Goal: Transaction & Acquisition: Purchase product/service

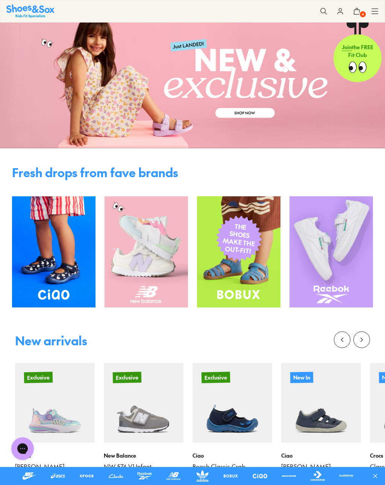
click at [377, 10] on icon at bounding box center [375, 12] width 8 height 8
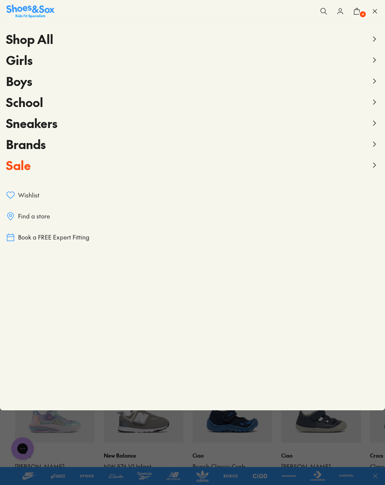
click at [25, 79] on span "Boys" at bounding box center [19, 80] width 26 height 17
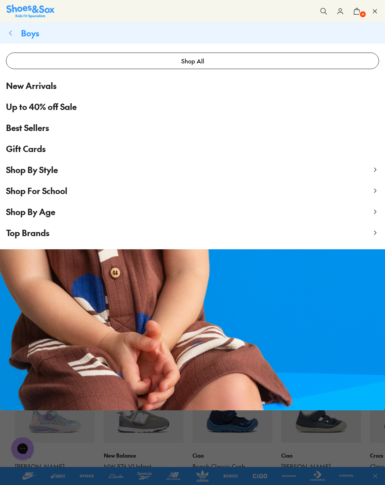
click at [51, 170] on span "Shop By Style" at bounding box center [32, 169] width 52 height 11
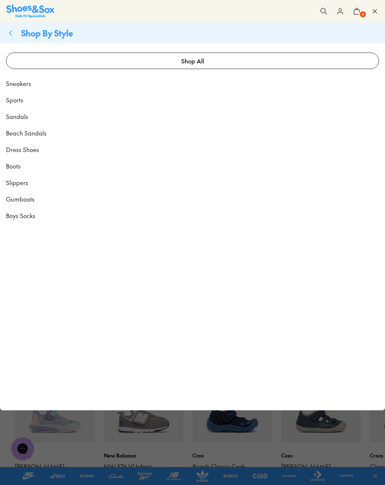
click at [39, 149] on link "Dress Shoes" at bounding box center [192, 149] width 385 height 17
click at [29, 82] on span "Sneakers" at bounding box center [18, 83] width 25 height 9
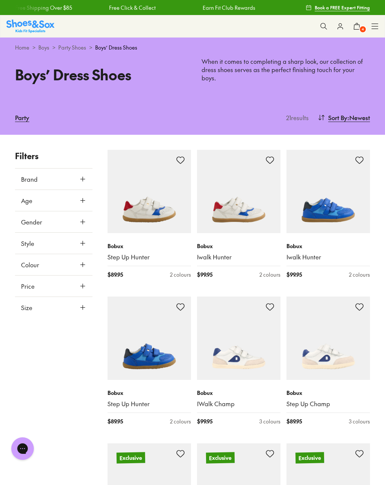
click at [339, 205] on img at bounding box center [327, 191] width 83 height 83
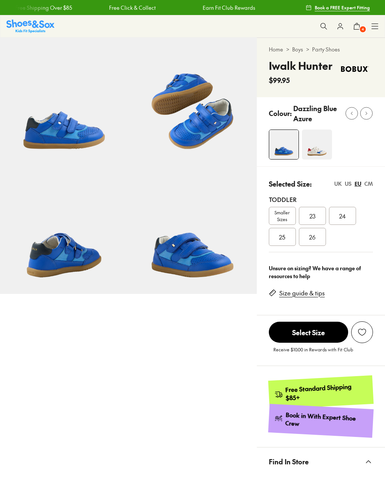
select select "*"
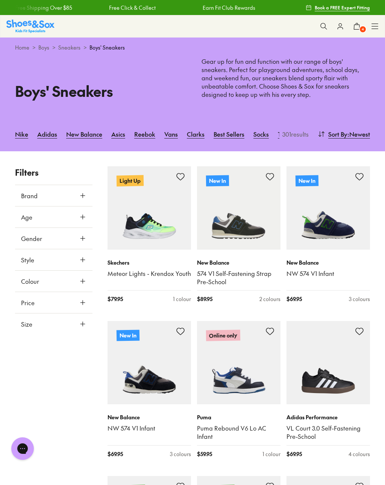
click at [83, 257] on icon at bounding box center [83, 260] width 8 height 8
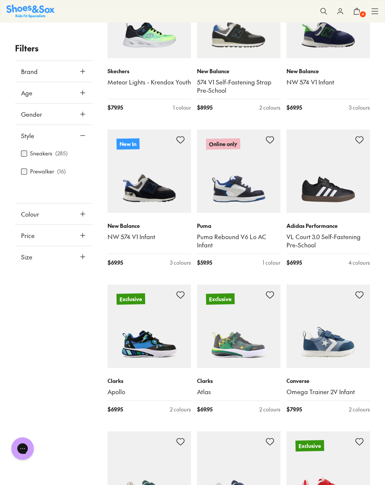
scroll to position [191, 0]
click at [240, 343] on img at bounding box center [238, 326] width 83 height 83
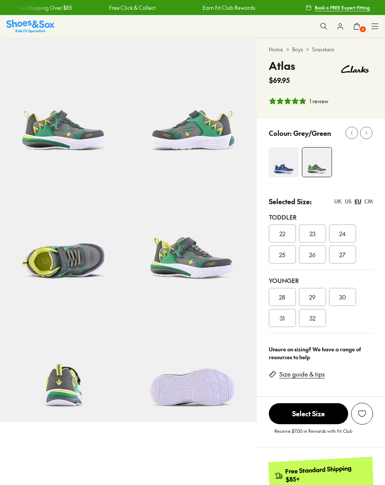
select select "*"
click at [287, 169] on img at bounding box center [284, 162] width 30 height 30
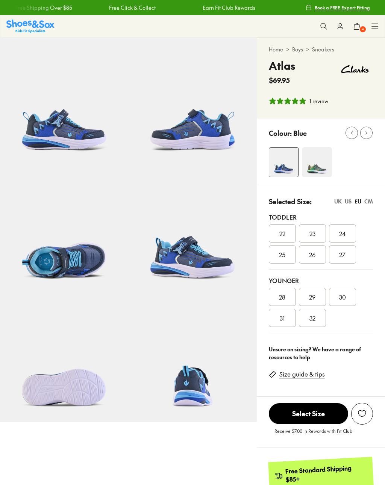
select select "*"
click at [141, 379] on img at bounding box center [192, 358] width 128 height 128
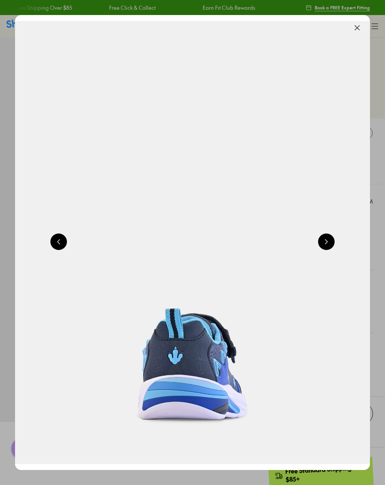
scroll to position [0, 2127]
click at [330, 244] on button at bounding box center [326, 242] width 17 height 17
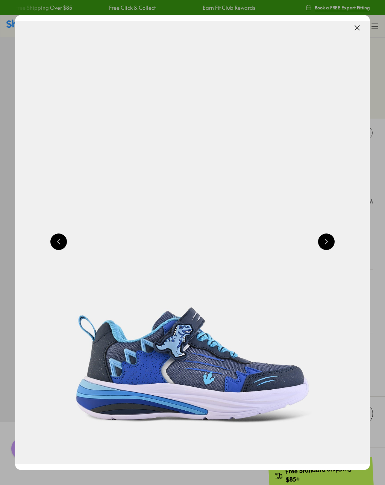
scroll to position [0, 355]
click at [328, 240] on button at bounding box center [326, 242] width 17 height 17
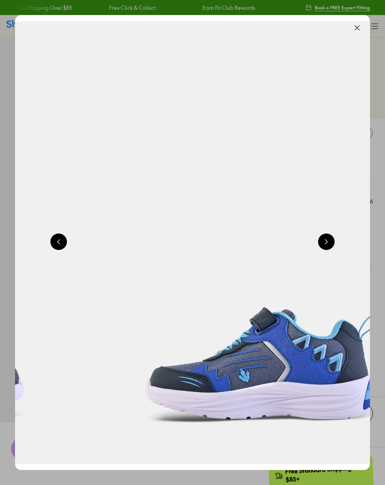
scroll to position [0, 709]
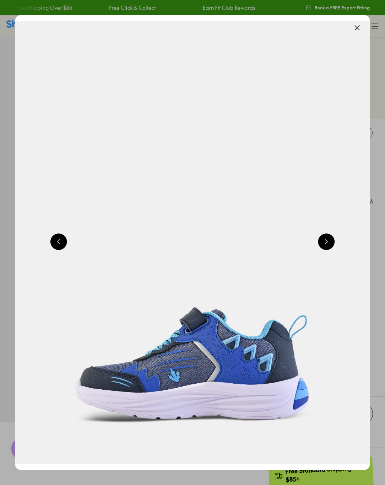
click at [355, 26] on button at bounding box center [357, 28] width 17 height 17
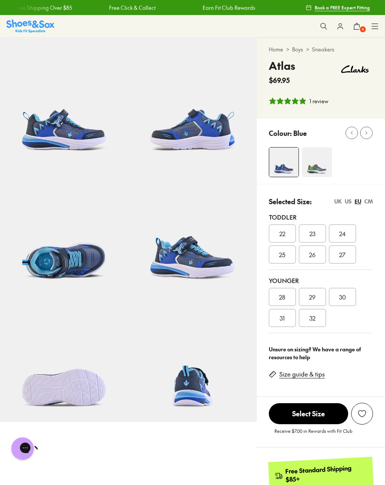
click at [323, 171] on img at bounding box center [317, 162] width 30 height 30
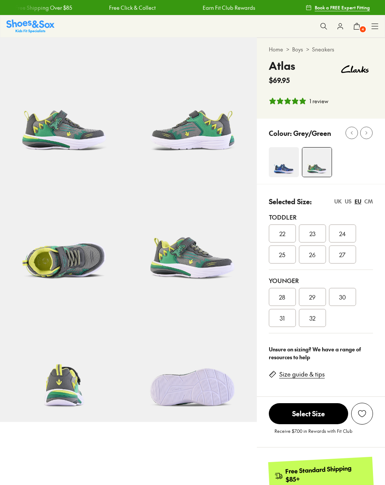
select select "*"
click at [76, 261] on img at bounding box center [64, 230] width 128 height 128
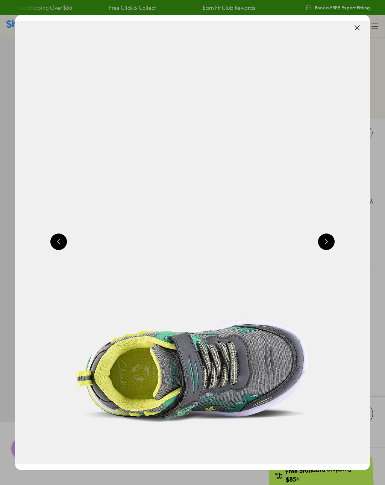
click at [327, 245] on button at bounding box center [326, 242] width 17 height 17
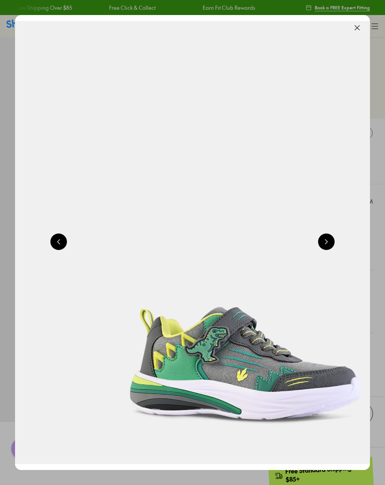
scroll to position [0, 1418]
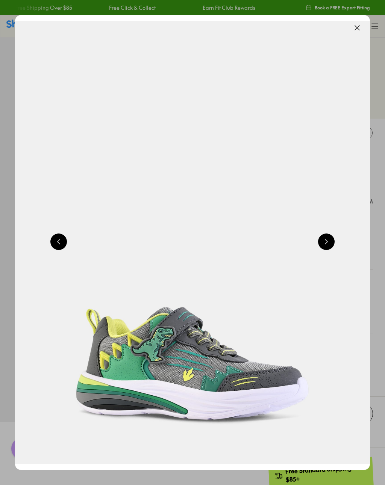
click at [338, 237] on img at bounding box center [192, 242] width 355 height 455
click at [323, 244] on button at bounding box center [326, 242] width 17 height 17
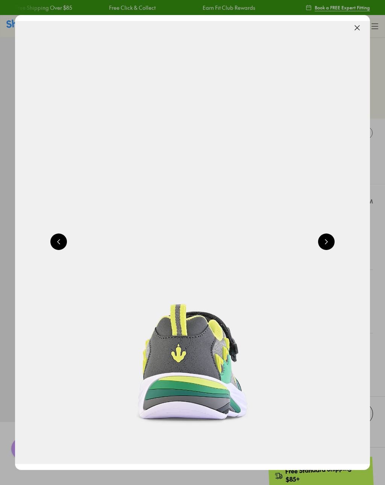
click at [328, 245] on button at bounding box center [326, 242] width 17 height 17
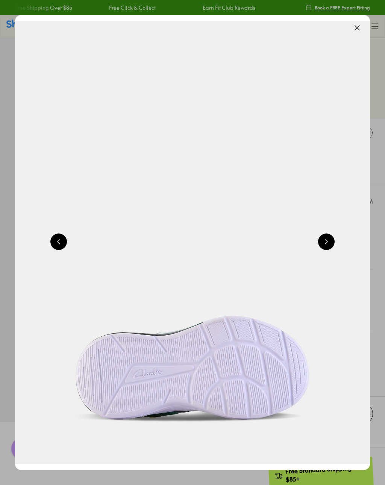
click at [324, 250] on button at bounding box center [326, 242] width 17 height 17
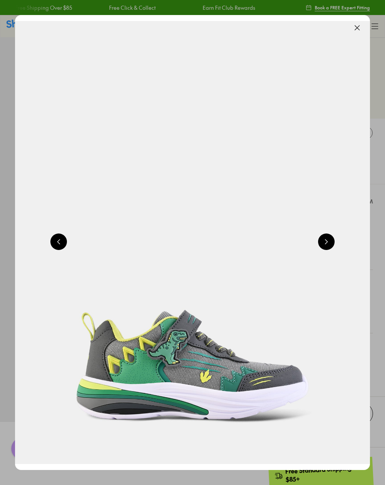
scroll to position [0, 355]
click at [358, 29] on button at bounding box center [357, 28] width 17 height 17
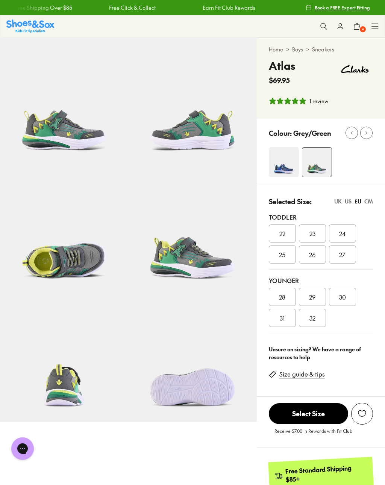
click at [350, 298] on div "30" at bounding box center [342, 297] width 27 height 18
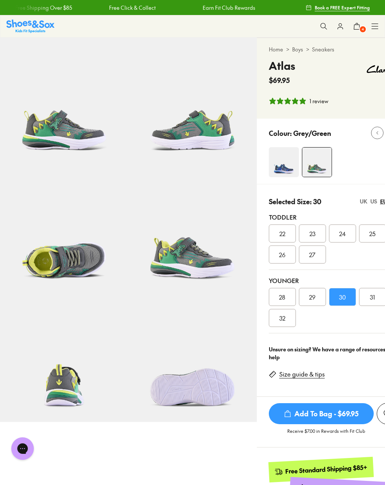
click at [342, 413] on span "Add To Bag - $69.95" at bounding box center [321, 413] width 105 height 21
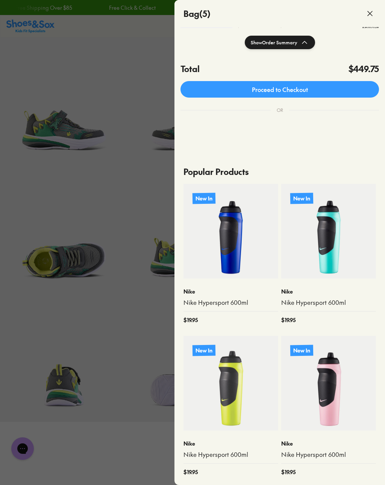
scroll to position [229, 0]
click at [119, 468] on div at bounding box center [192, 242] width 385 height 485
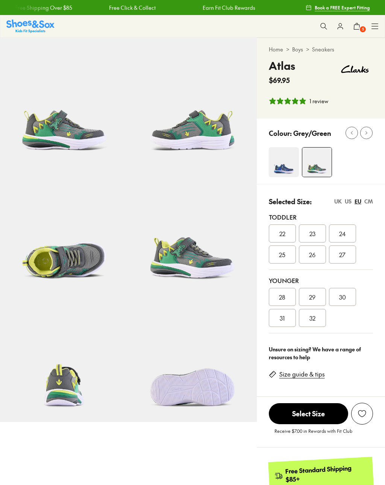
select select "*"
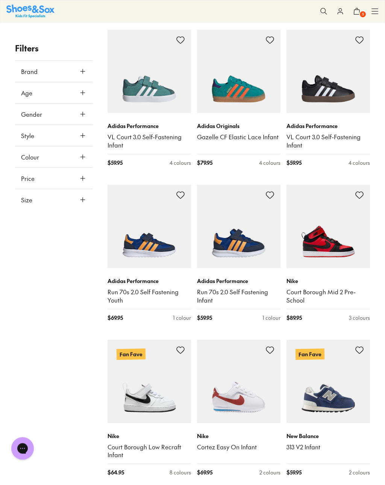
scroll to position [1050, 0]
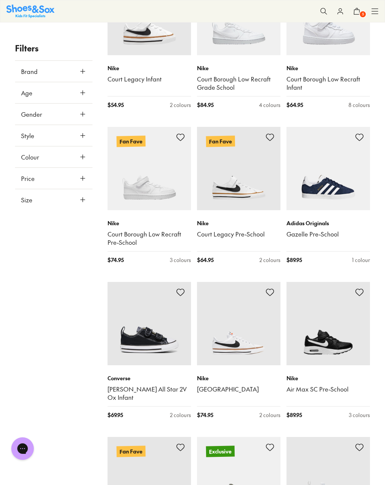
scroll to position [2032, 0]
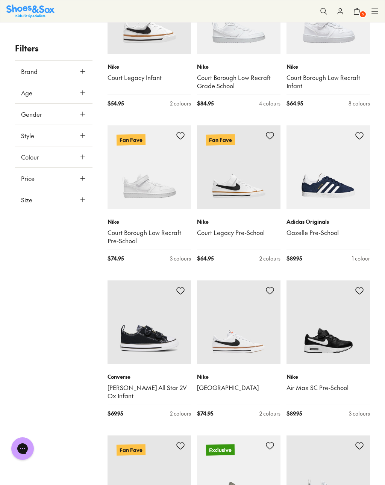
click at [244, 179] on img at bounding box center [238, 166] width 83 height 83
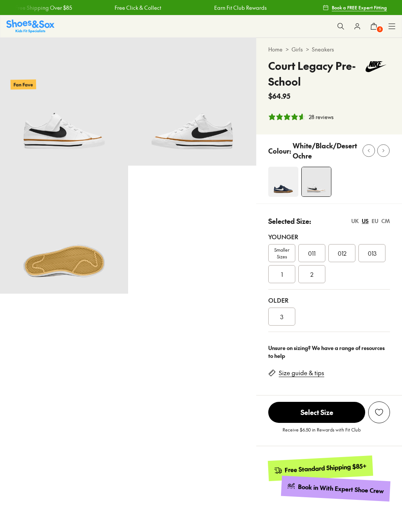
select select "*"
click at [197, 132] on img at bounding box center [192, 102] width 128 height 128
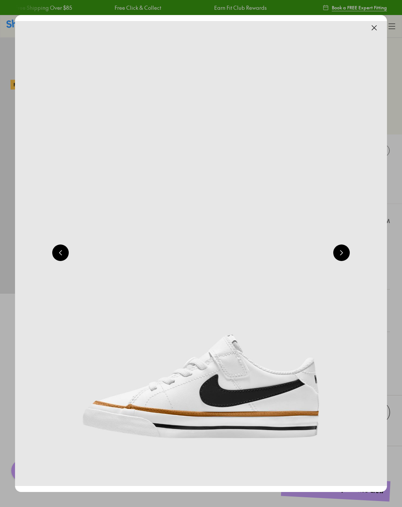
click at [344, 251] on button at bounding box center [341, 252] width 17 height 17
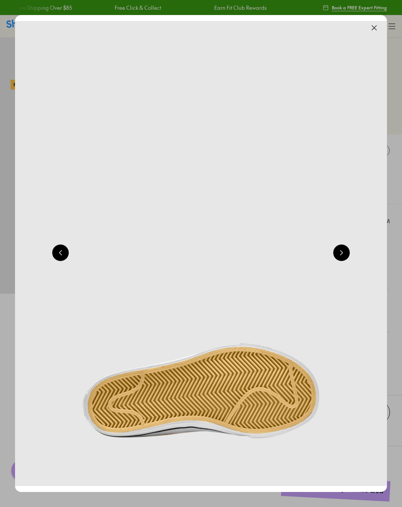
click at [346, 257] on button at bounding box center [341, 252] width 17 height 17
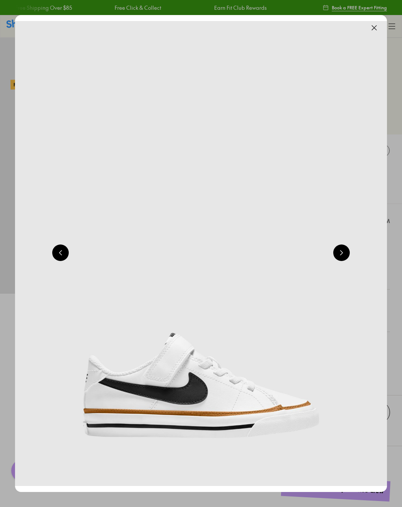
click at [346, 252] on button at bounding box center [341, 252] width 17 height 17
click at [343, 256] on button at bounding box center [341, 252] width 17 height 17
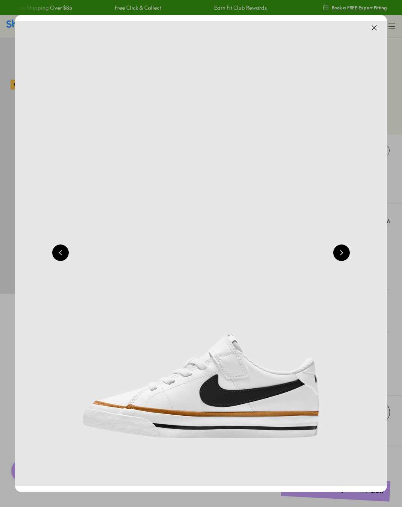
click at [344, 260] on button at bounding box center [341, 252] width 17 height 17
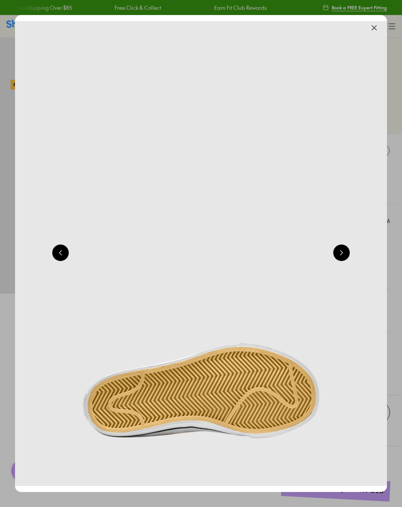
click at [343, 258] on button at bounding box center [341, 252] width 17 height 17
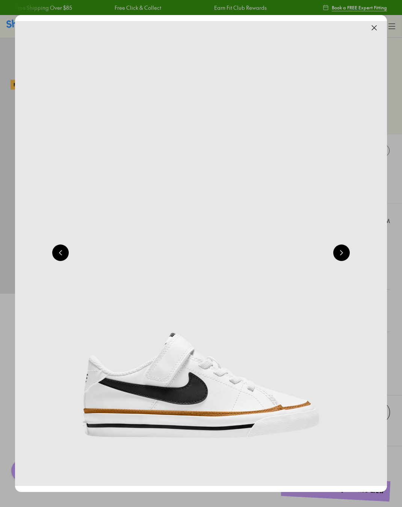
scroll to position [0, 372]
click at [376, 31] on button at bounding box center [374, 28] width 17 height 17
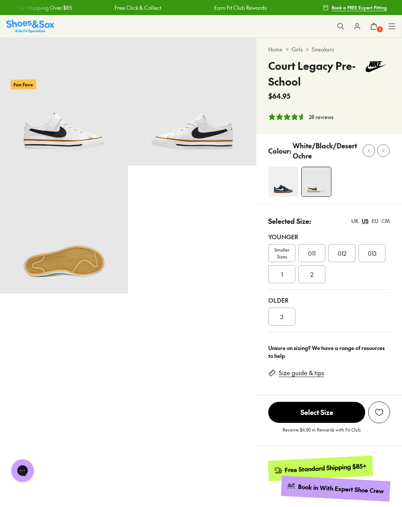
click at [287, 183] on img at bounding box center [283, 182] width 30 height 30
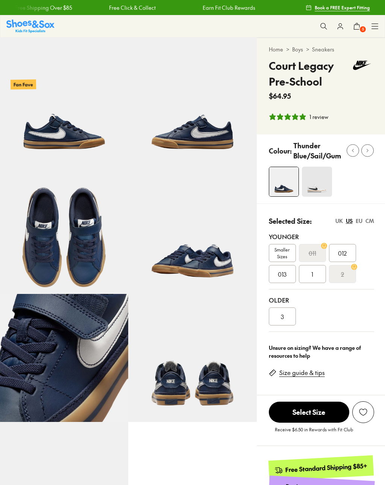
select select "*"
click at [283, 271] on span "013" at bounding box center [282, 274] width 9 height 9
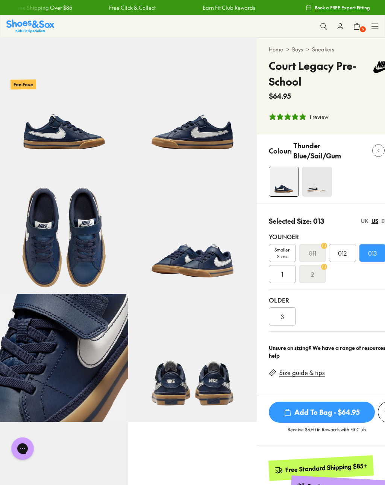
click at [324, 413] on span "Add To Bag - $64.95" at bounding box center [322, 412] width 106 height 21
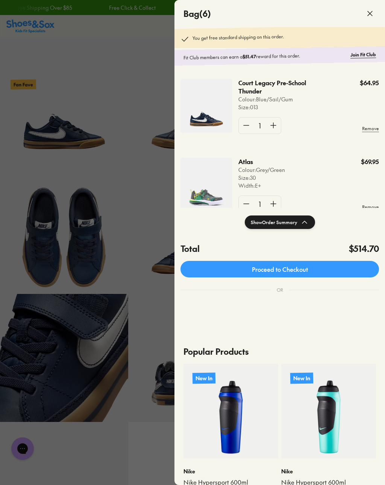
click at [365, 10] on icon at bounding box center [369, 13] width 9 height 9
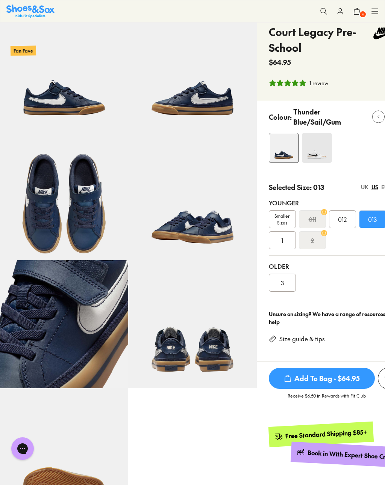
scroll to position [34, 0]
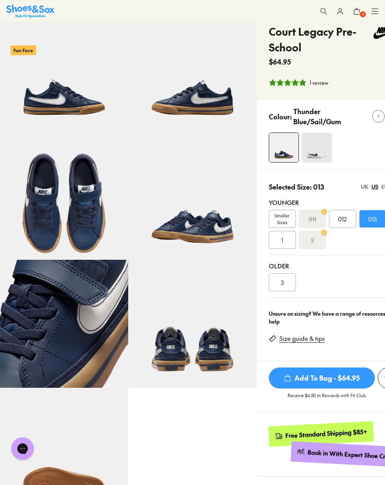
click at [105, 219] on img at bounding box center [64, 195] width 128 height 128
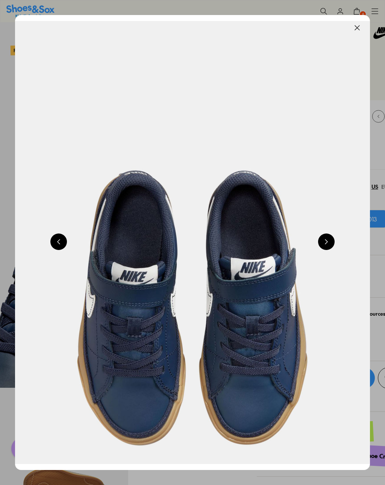
click at [324, 241] on button at bounding box center [326, 242] width 17 height 17
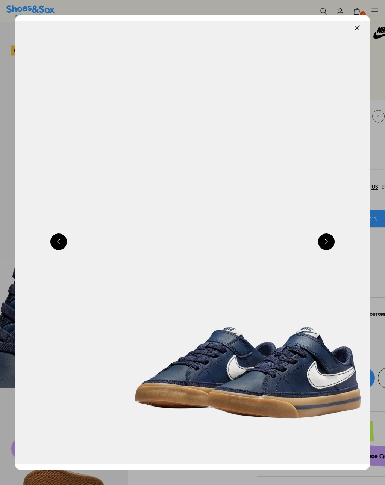
scroll to position [0, 1418]
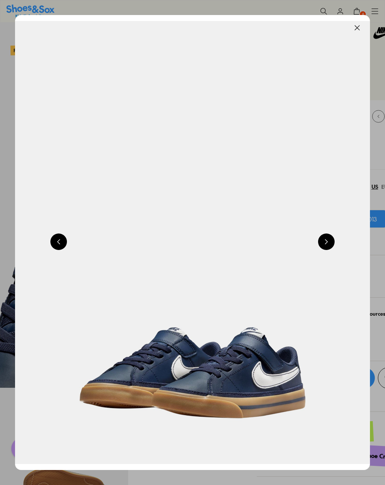
click at [328, 243] on button at bounding box center [326, 242] width 17 height 17
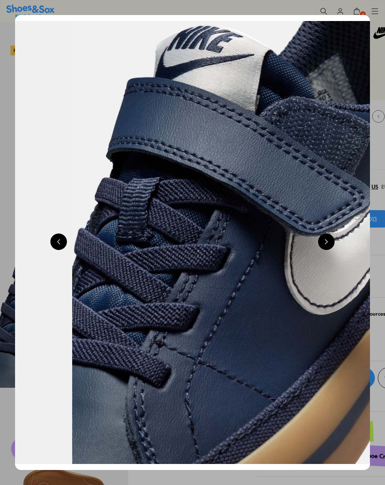
scroll to position [0, 1773]
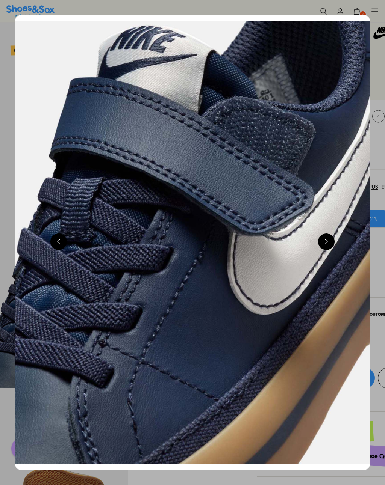
click at [325, 242] on button at bounding box center [326, 242] width 17 height 17
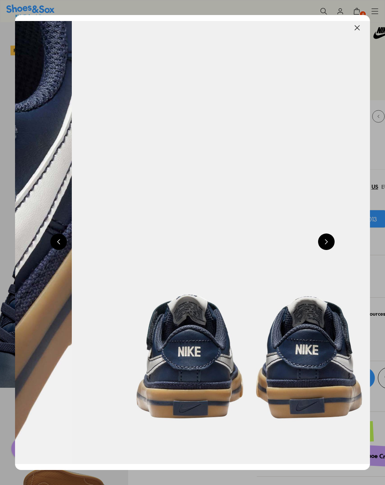
scroll to position [0, 2127]
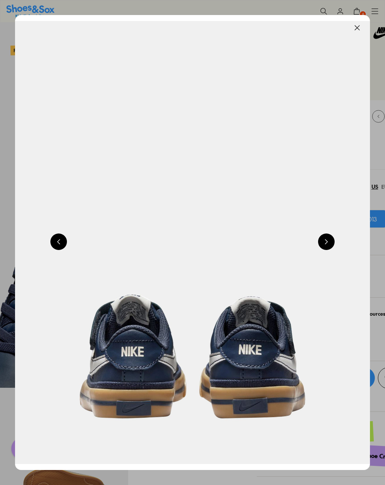
click at [356, 24] on button at bounding box center [357, 28] width 17 height 17
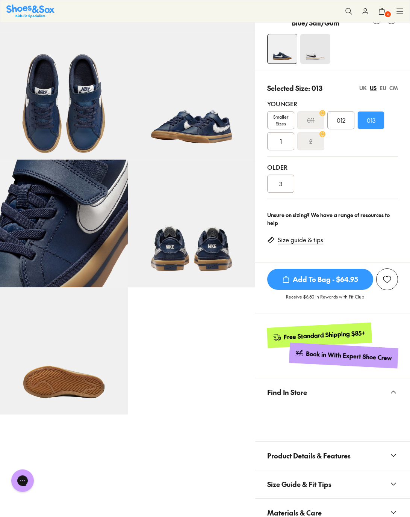
scroll to position [0, 0]
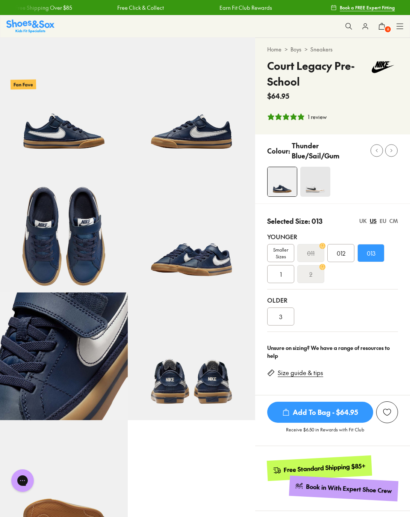
click at [281, 278] on span "1" at bounding box center [281, 274] width 2 height 9
click at [384, 221] on div "CM" at bounding box center [393, 221] width 9 height 8
click at [375, 224] on div "US" at bounding box center [373, 221] width 7 height 8
click at [363, 223] on div "UK" at bounding box center [363, 221] width 8 height 8
click at [384, 222] on div "EU" at bounding box center [382, 221] width 7 height 8
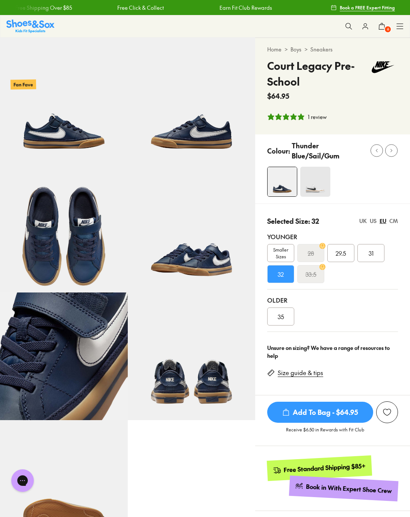
click at [284, 313] on span "35" at bounding box center [281, 316] width 6 height 9
click at [310, 412] on span "Add To Bag - $64.95" at bounding box center [320, 412] width 106 height 21
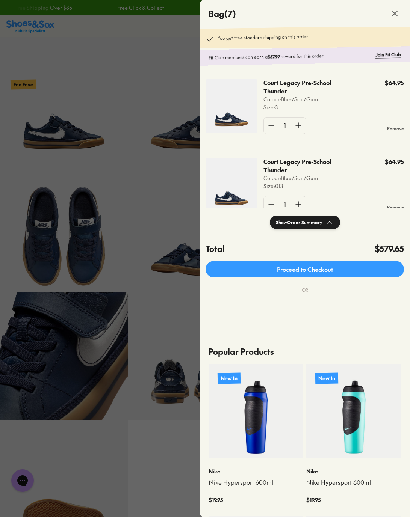
click at [173, 472] on div at bounding box center [205, 258] width 410 height 517
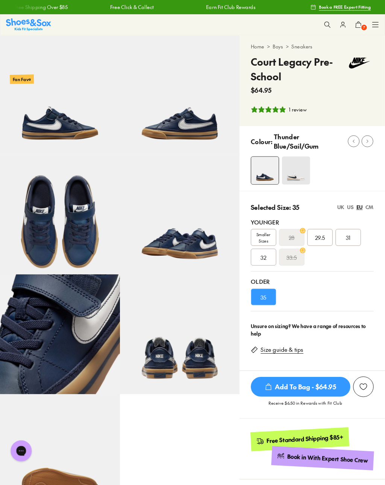
scroll to position [15, 0]
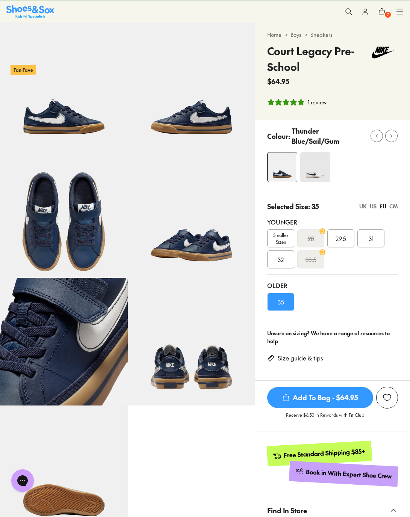
click at [317, 165] on img at bounding box center [315, 167] width 30 height 30
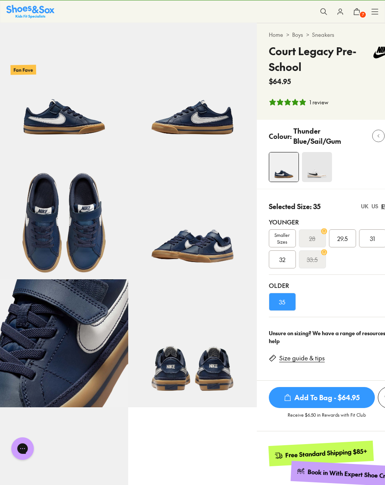
scroll to position [36, 13]
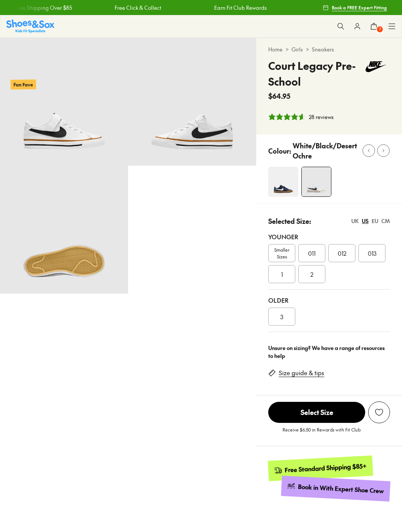
select select "*"
click at [75, 130] on img at bounding box center [64, 102] width 128 height 128
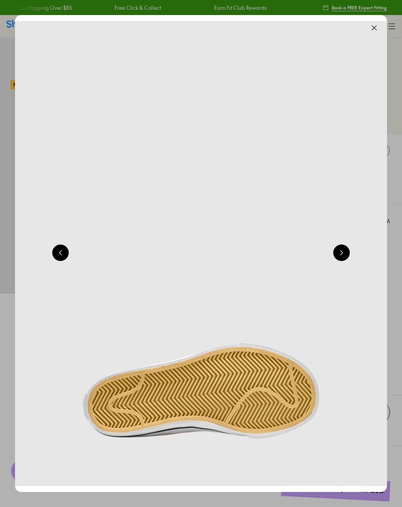
scroll to position [0, 372]
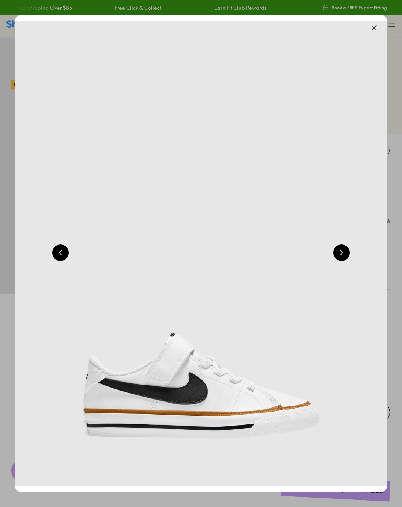
click at [340, 257] on button at bounding box center [341, 252] width 17 height 17
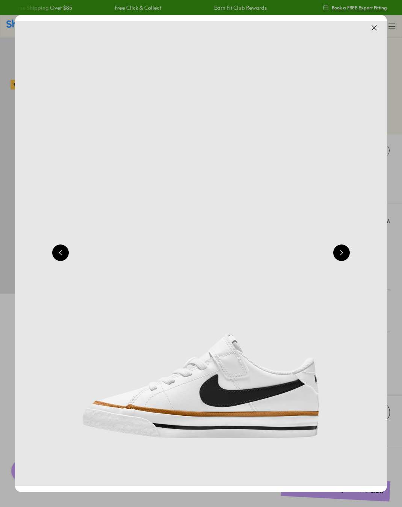
click at [338, 251] on button at bounding box center [341, 252] width 17 height 17
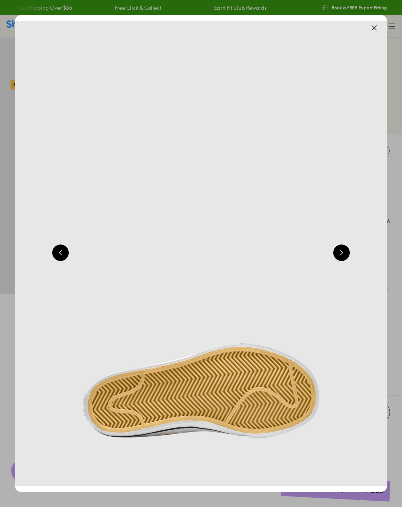
click at [341, 257] on button at bounding box center [341, 252] width 17 height 17
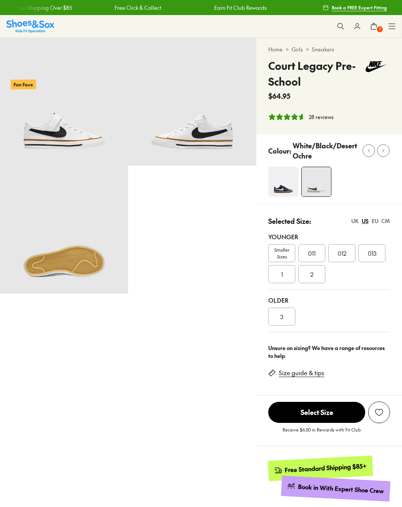
select select "*"
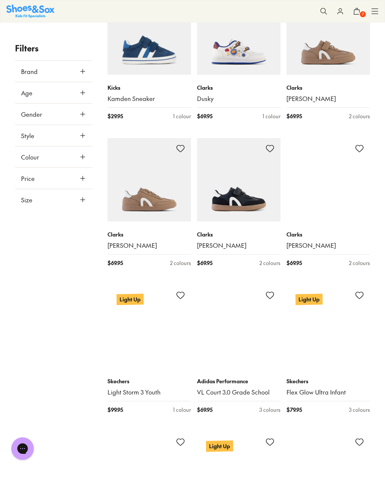
scroll to position [1590, 0]
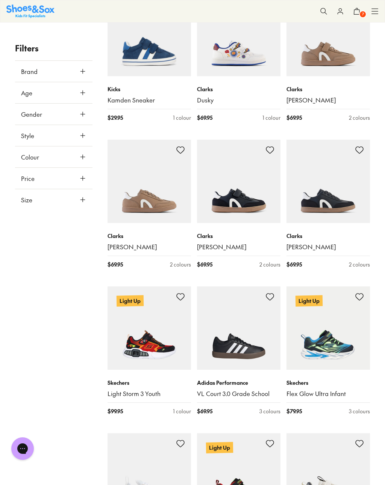
click at [250, 197] on img at bounding box center [238, 181] width 83 height 83
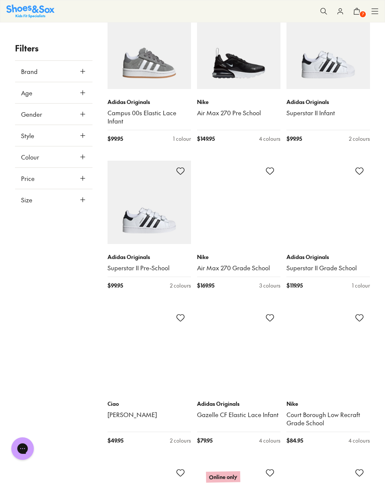
scroll to position [3217, 0]
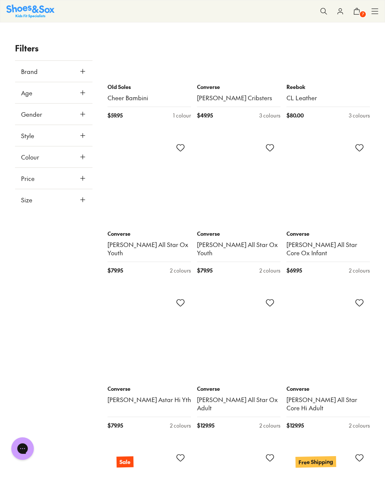
scroll to position [7181, 0]
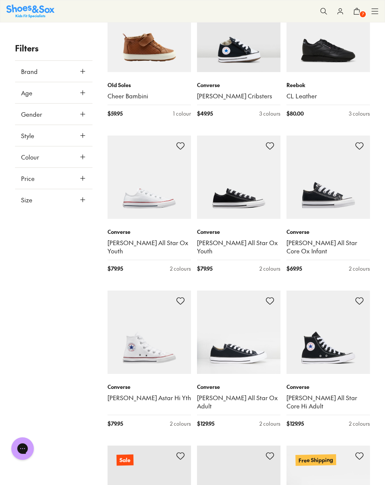
scroll to position [7182, 0]
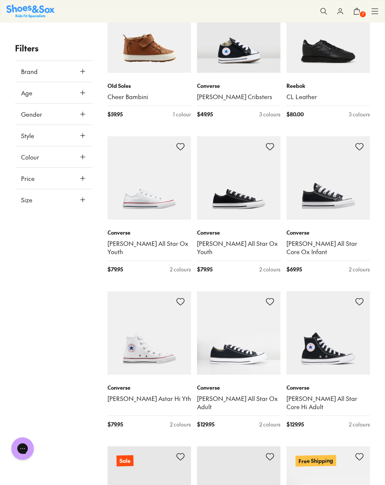
click at [235, 161] on img at bounding box center [238, 177] width 83 height 83
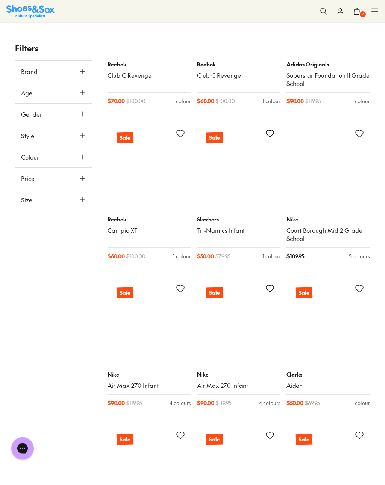
scroll to position [11781, 0]
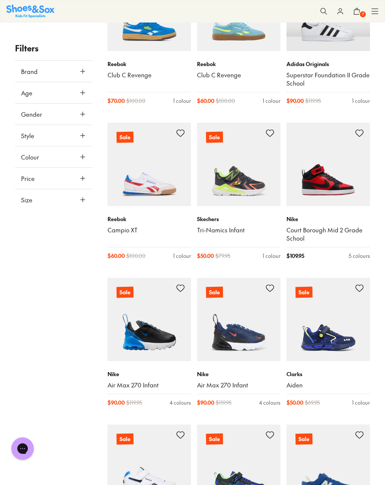
click at [342, 278] on img at bounding box center [327, 319] width 83 height 83
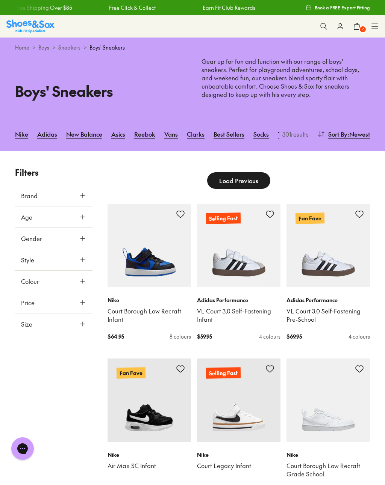
click at [359, 32] on button "7" at bounding box center [356, 26] width 17 height 17
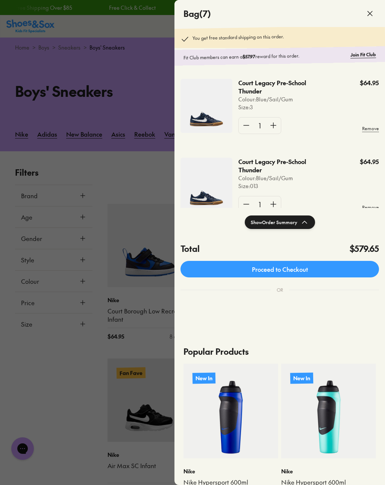
click at [309, 220] on button "Show Order Summary" at bounding box center [279, 223] width 70 height 14
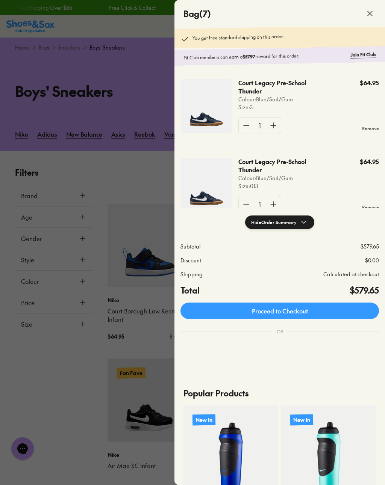
click at [72, 373] on div at bounding box center [192, 242] width 385 height 485
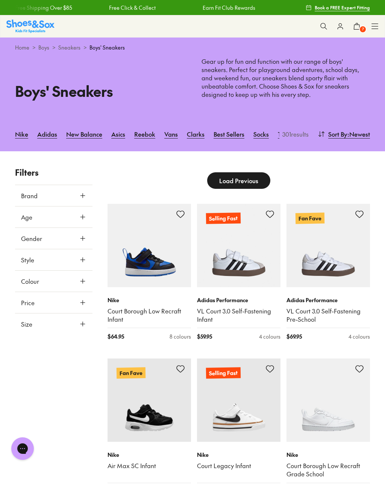
click at [359, 29] on span "7" at bounding box center [363, 30] width 8 height 8
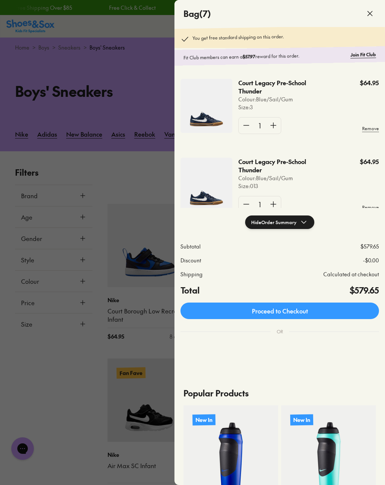
click at [290, 161] on p "Court Legacy Pre-School Thunder" at bounding box center [275, 166] width 74 height 17
click at [210, 202] on img at bounding box center [206, 185] width 52 height 54
click at [370, 15] on use at bounding box center [369, 13] width 5 height 5
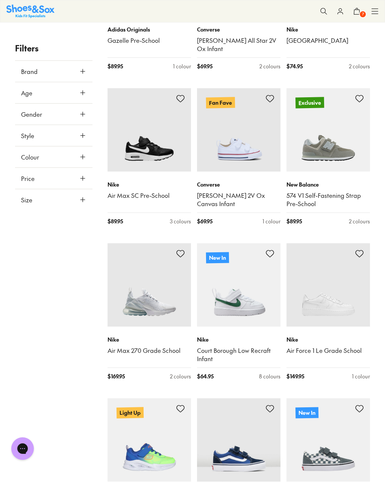
scroll to position [736, 0]
click at [153, 147] on img at bounding box center [148, 129] width 83 height 83
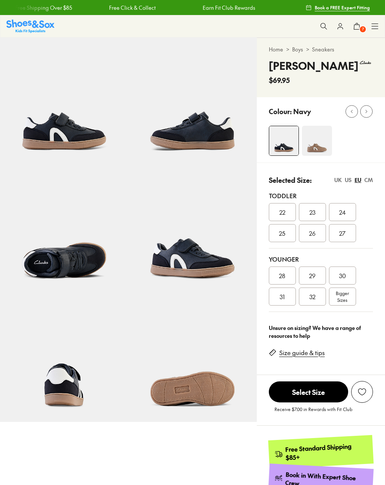
select select "*"
click at [73, 134] on img at bounding box center [64, 102] width 128 height 128
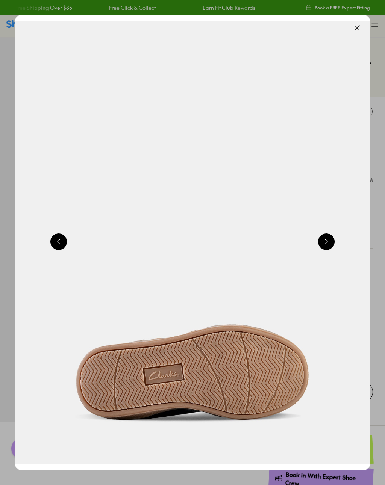
scroll to position [0, 355]
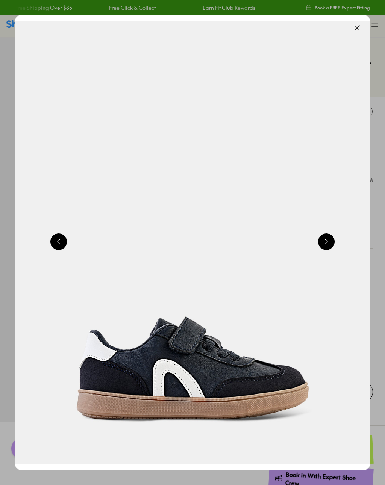
click at [327, 241] on button at bounding box center [326, 242] width 17 height 17
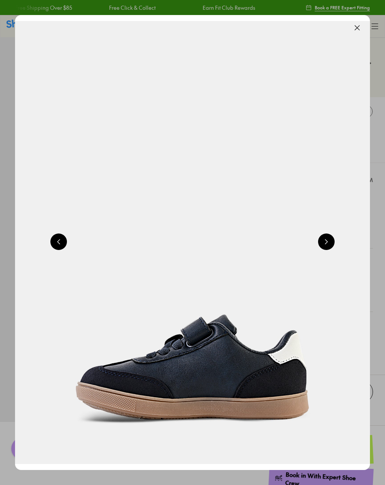
click at [327, 241] on button at bounding box center [326, 242] width 17 height 17
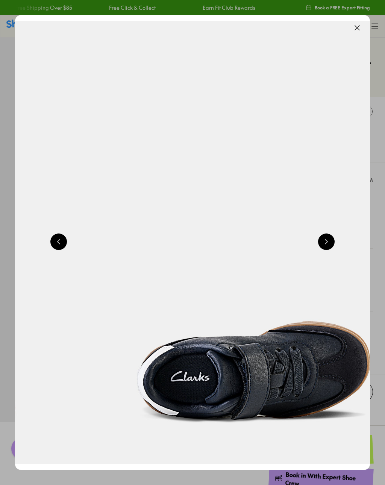
scroll to position [0, 1064]
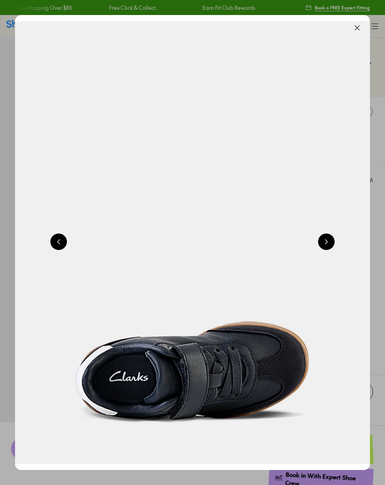
click at [329, 242] on button at bounding box center [326, 242] width 17 height 17
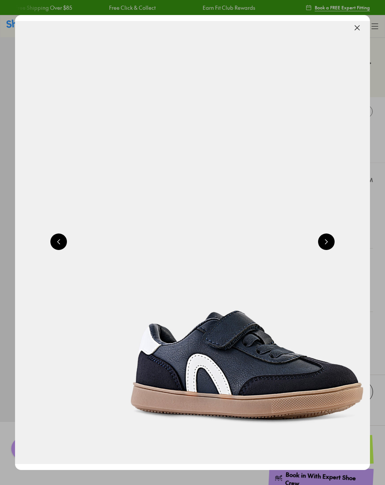
scroll to position [0, 1418]
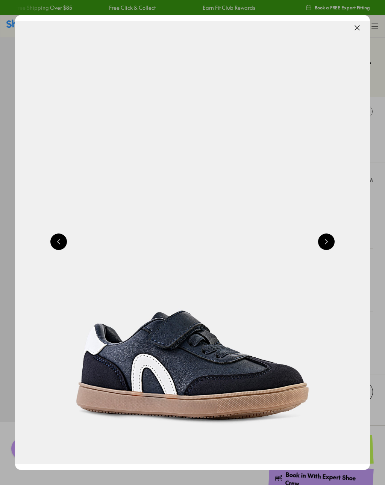
click at [326, 240] on button at bounding box center [326, 242] width 17 height 17
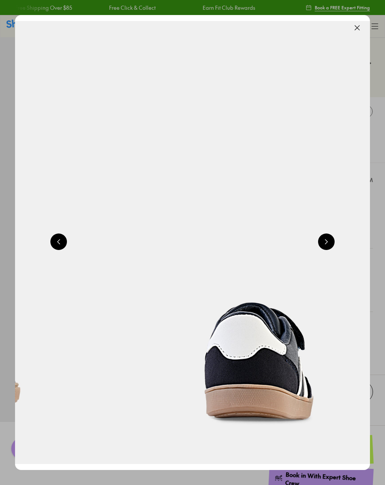
scroll to position [0, 1773]
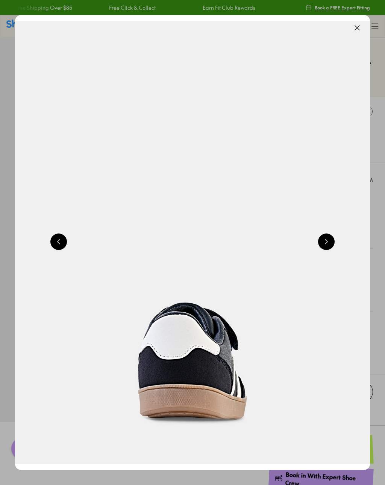
click at [357, 30] on button at bounding box center [357, 28] width 17 height 17
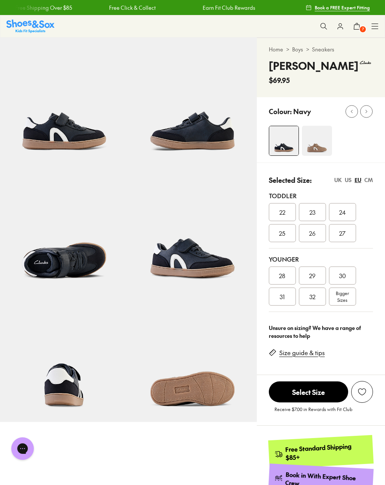
click at [344, 296] on span "Bigger Sizes" at bounding box center [341, 297] width 13 height 14
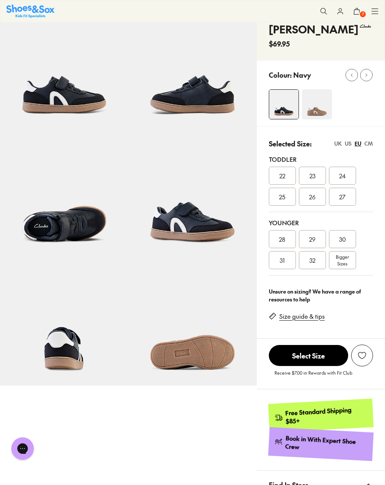
scroll to position [38, 0]
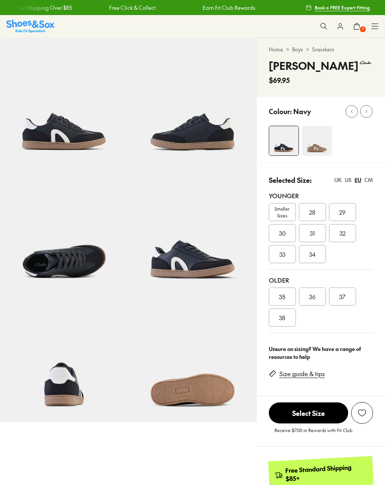
select select "*"
click at [281, 251] on span "33" at bounding box center [282, 254] width 6 height 9
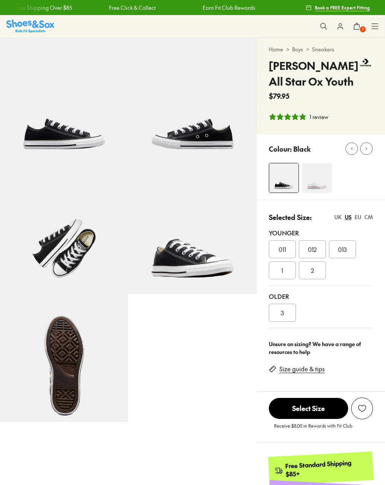
select select "*"
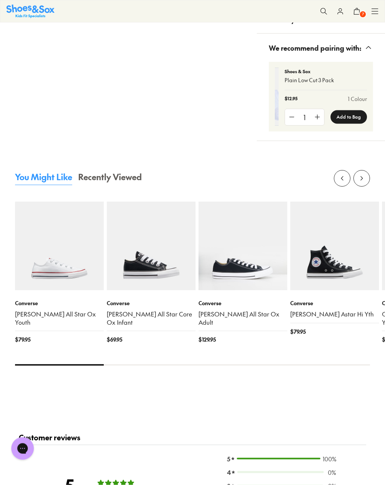
scroll to position [657, 0]
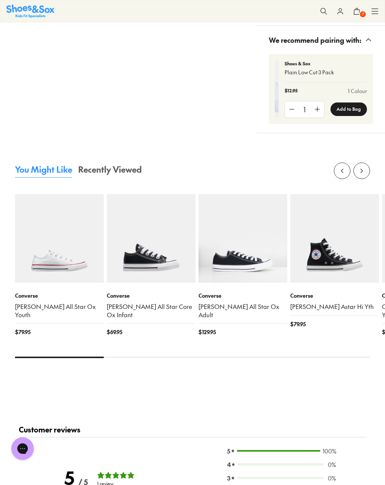
click at [361, 171] on use at bounding box center [362, 171] width 2 height 4
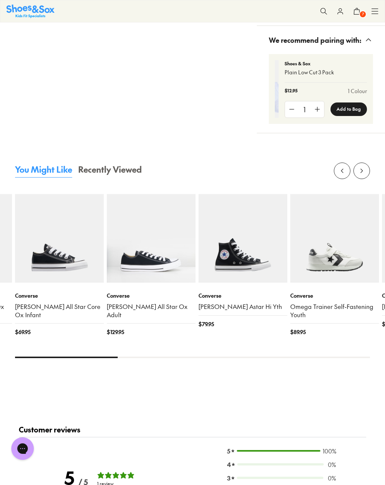
click at [362, 170] on icon at bounding box center [362, 171] width 8 height 8
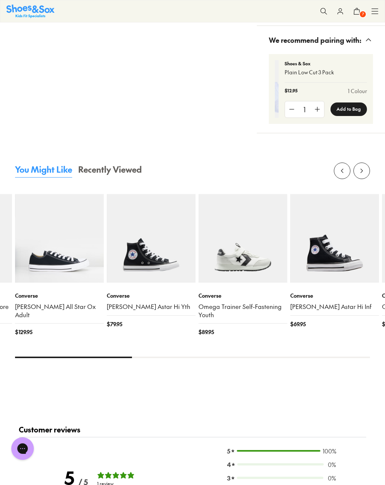
click at [365, 168] on button at bounding box center [361, 171] width 17 height 17
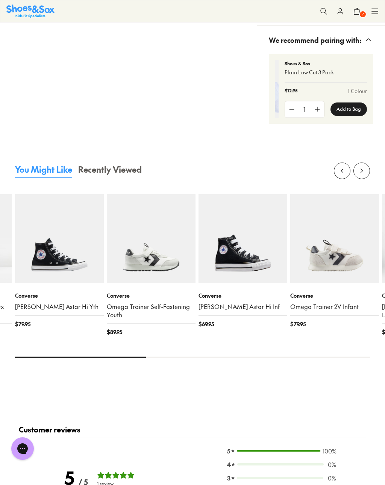
click at [364, 171] on icon at bounding box center [362, 171] width 8 height 8
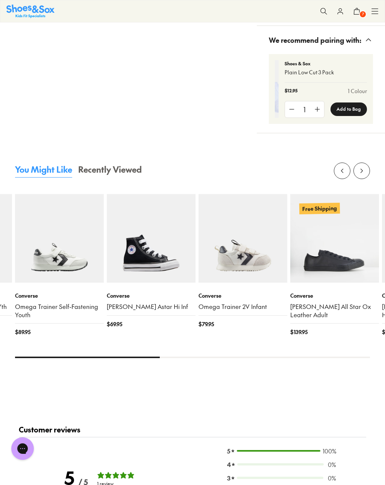
click at [365, 172] on icon at bounding box center [362, 171] width 8 height 8
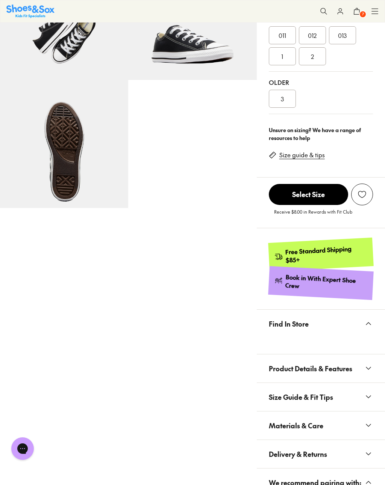
scroll to position [0, 0]
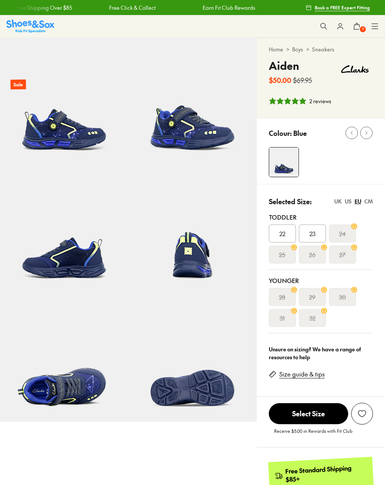
select select "*"
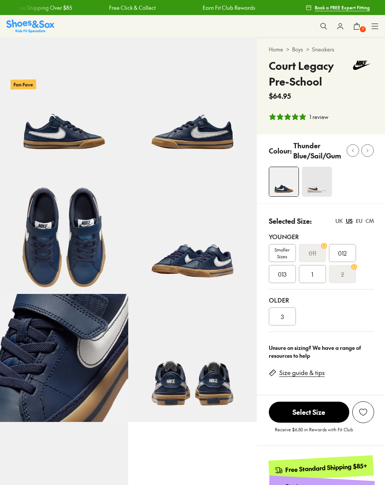
select select "*"
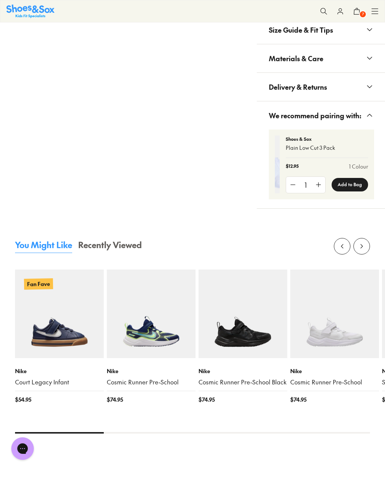
scroll to position [596, 0]
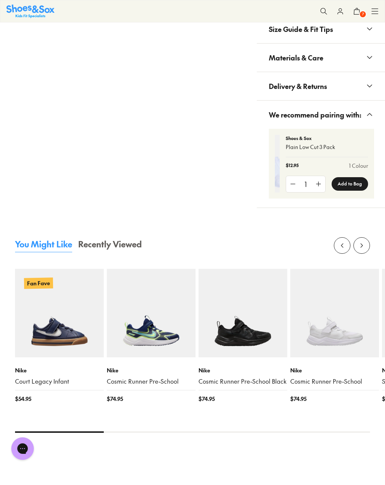
click at [253, 347] on img at bounding box center [242, 313] width 89 height 89
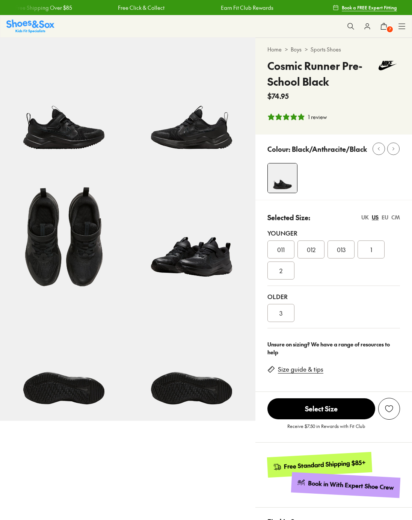
select select "*"
click at [196, 269] on img at bounding box center [192, 229] width 128 height 128
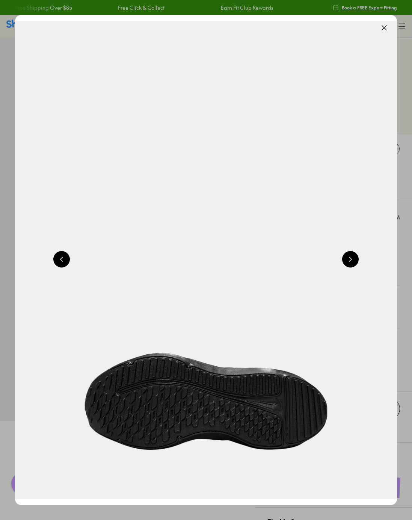
scroll to position [0, 1528]
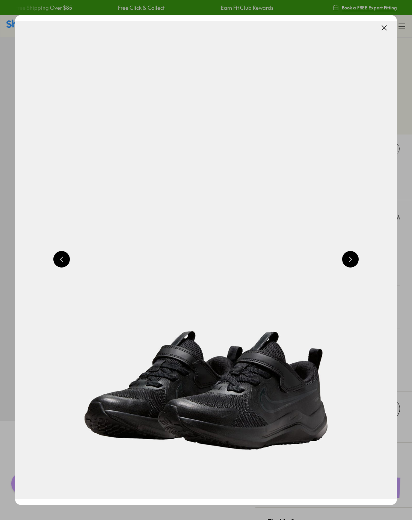
click at [353, 263] on button at bounding box center [350, 259] width 17 height 17
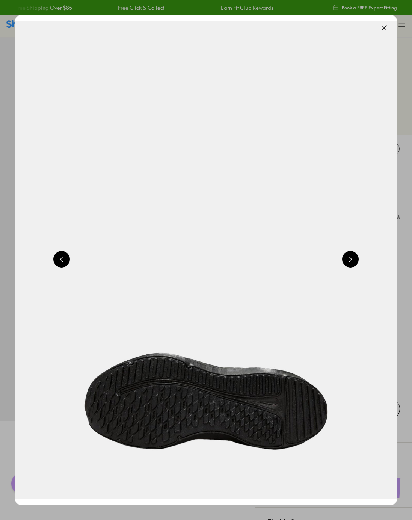
click at [359, 256] on button at bounding box center [350, 259] width 17 height 17
click at [355, 259] on button at bounding box center [350, 259] width 17 height 17
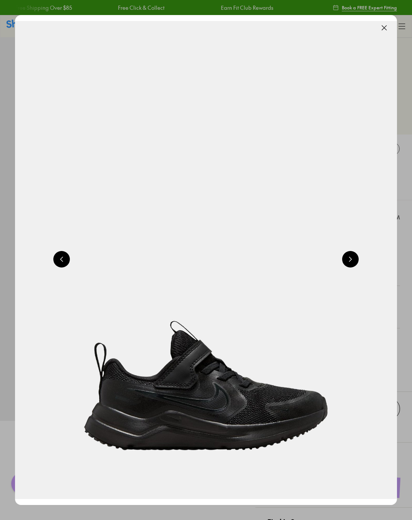
scroll to position [0, 382]
click at [388, 28] on button at bounding box center [384, 28] width 17 height 17
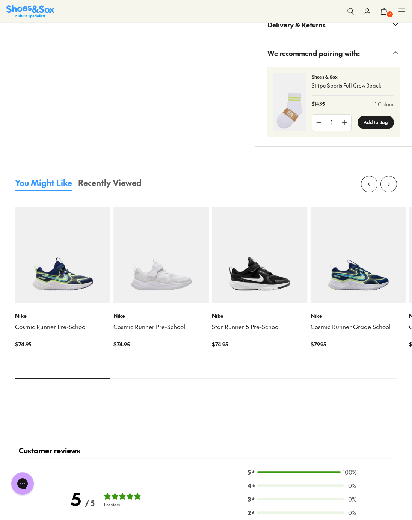
scroll to position [653, 0]
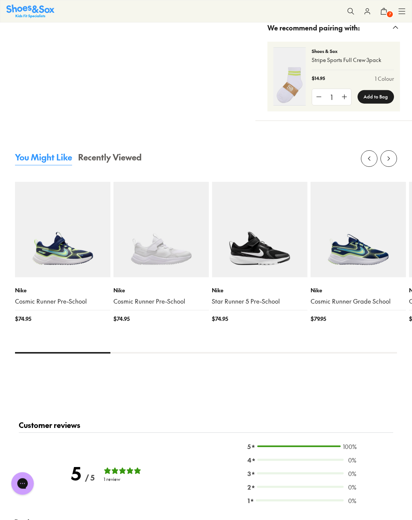
click at [385, 156] on button at bounding box center [388, 158] width 17 height 17
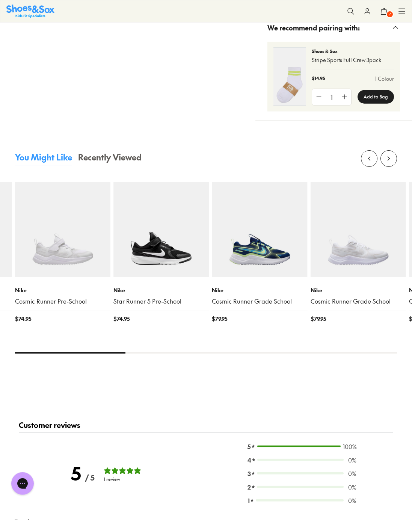
click at [387, 157] on icon at bounding box center [389, 159] width 8 height 8
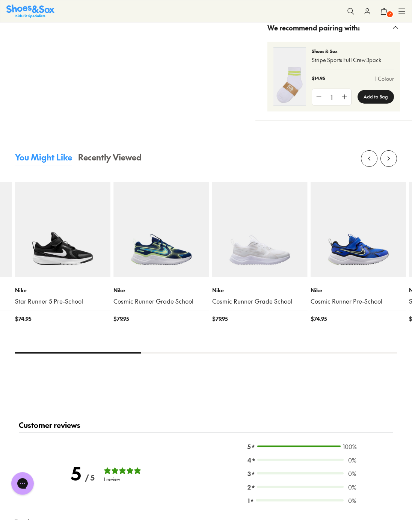
click at [392, 156] on icon at bounding box center [389, 159] width 8 height 8
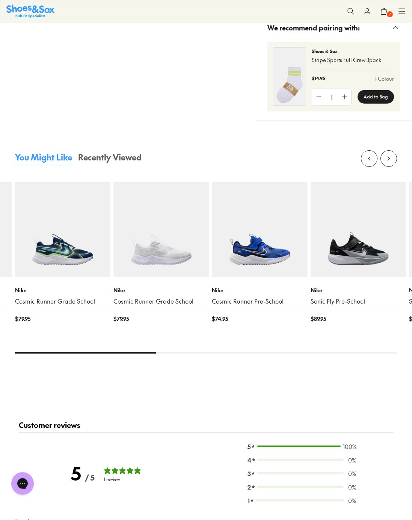
click at [390, 158] on icon at bounding box center [389, 159] width 8 height 8
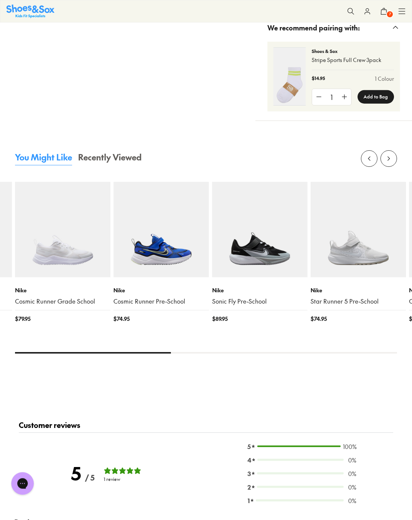
click at [394, 155] on button at bounding box center [388, 158] width 17 height 17
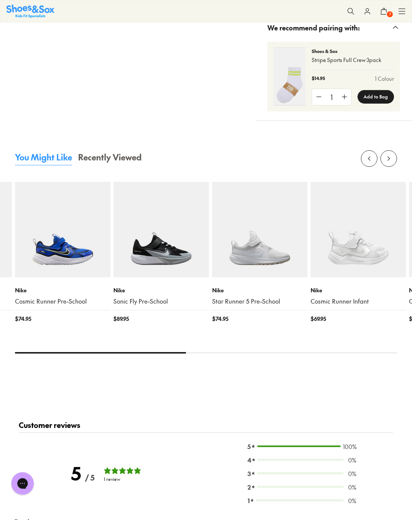
click at [393, 158] on button at bounding box center [388, 158] width 17 height 17
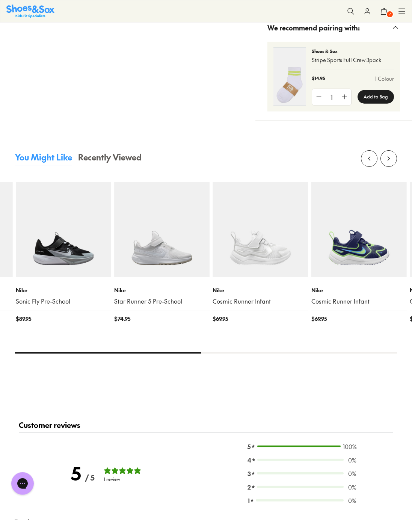
click at [393, 159] on button at bounding box center [388, 158] width 17 height 17
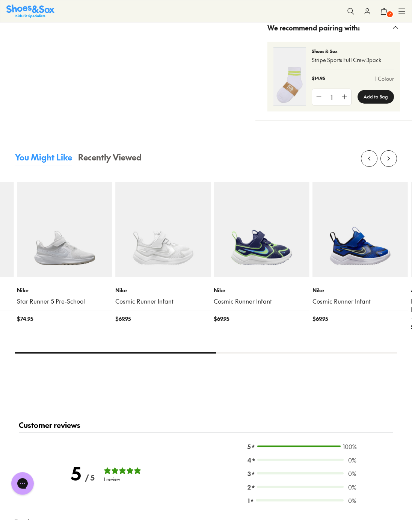
click at [387, 163] on button at bounding box center [388, 158] width 17 height 17
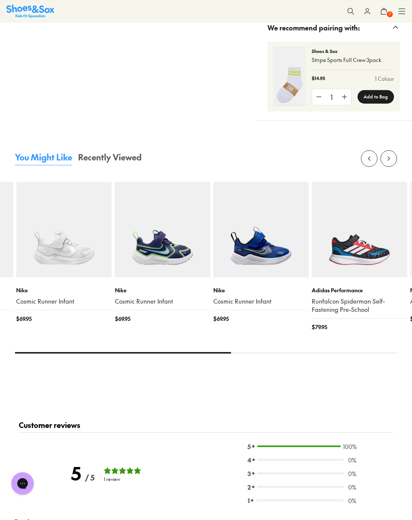
click at [387, 161] on button at bounding box center [388, 158] width 17 height 17
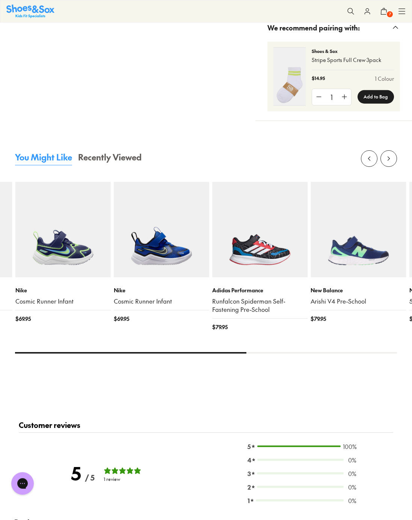
click at [392, 160] on icon at bounding box center [389, 159] width 8 height 8
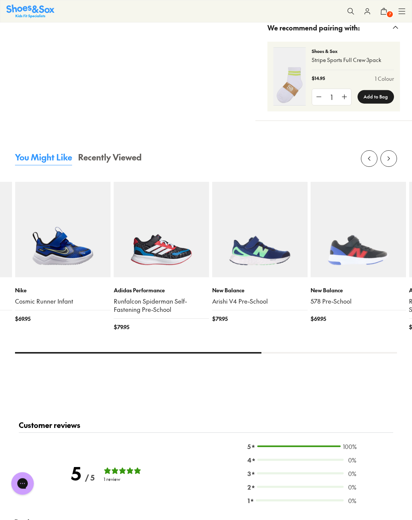
click at [390, 158] on icon at bounding box center [389, 159] width 8 height 8
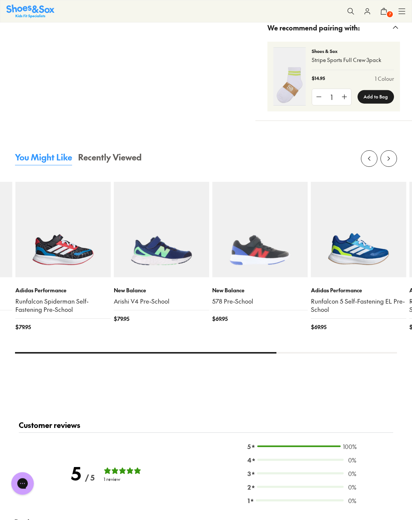
click at [394, 159] on button at bounding box center [388, 158] width 17 height 17
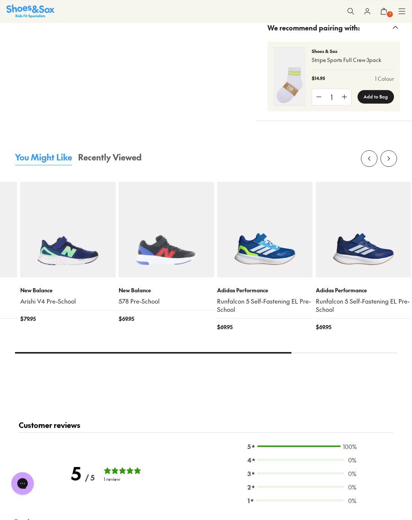
click at [394, 158] on button at bounding box center [388, 158] width 17 height 17
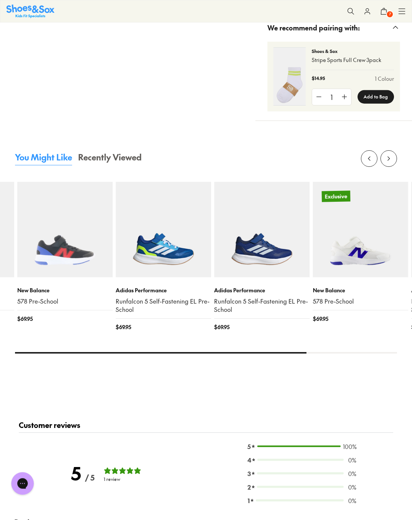
click at [393, 158] on button at bounding box center [388, 158] width 17 height 17
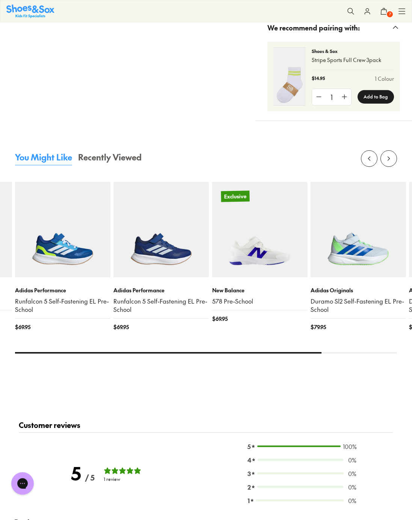
click at [392, 158] on button at bounding box center [388, 158] width 17 height 17
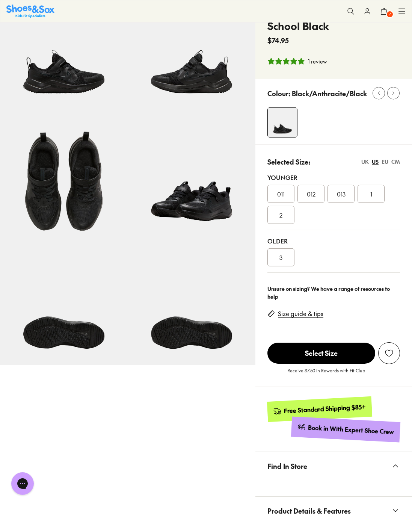
scroll to position [0, 0]
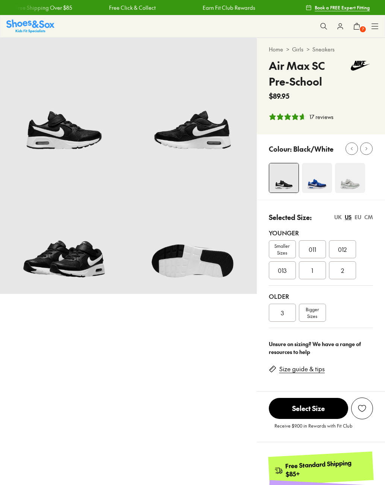
select select "*"
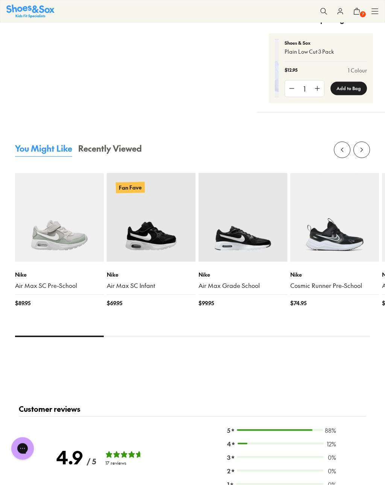
scroll to position [686, 0]
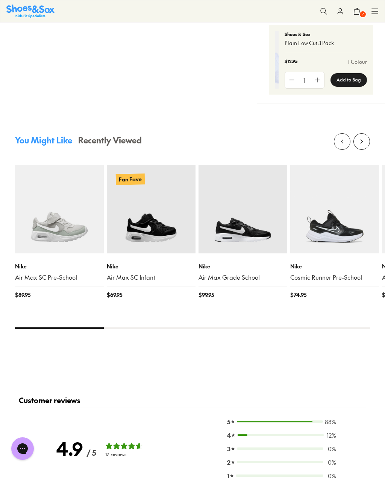
click at [367, 142] on button at bounding box center [361, 141] width 17 height 17
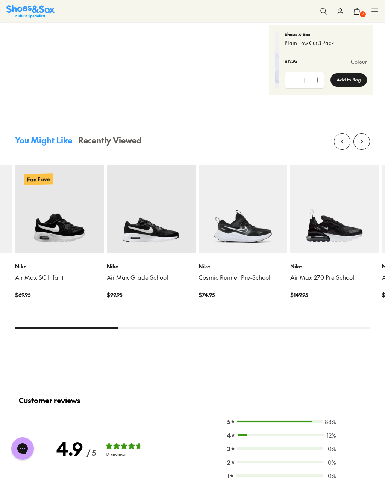
click at [261, 234] on img at bounding box center [242, 209] width 89 height 89
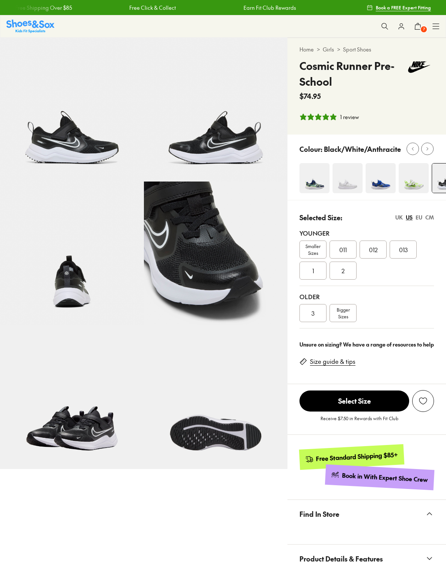
select select "*"
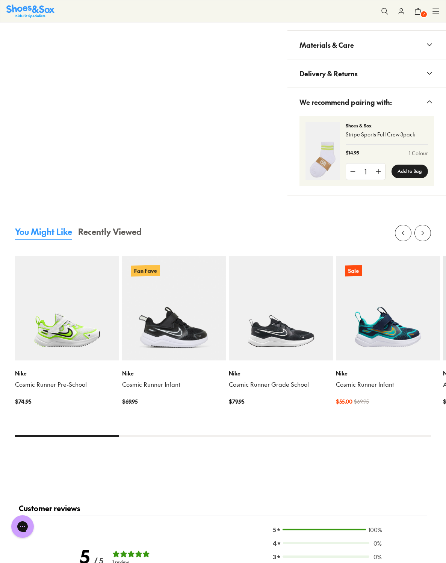
scroll to position [571, 0]
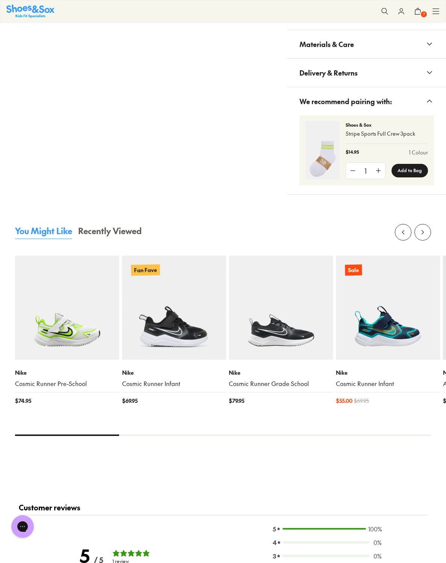
click at [421, 236] on icon at bounding box center [423, 232] width 8 height 8
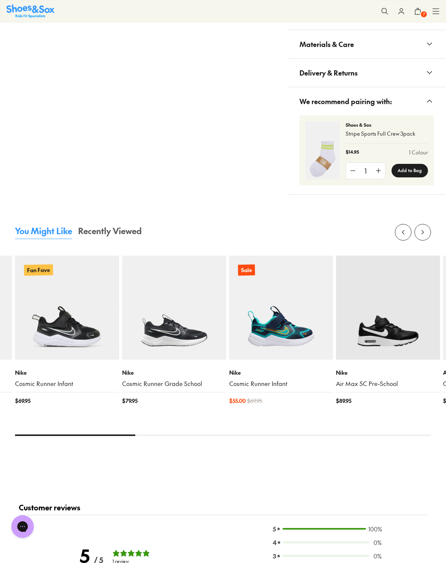
click at [424, 236] on icon at bounding box center [423, 232] width 8 height 8
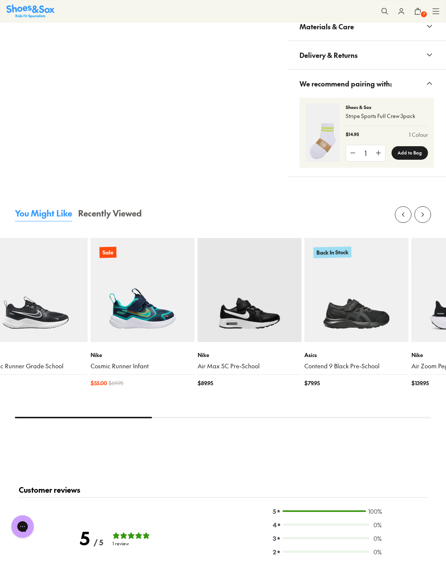
scroll to position [584, 0]
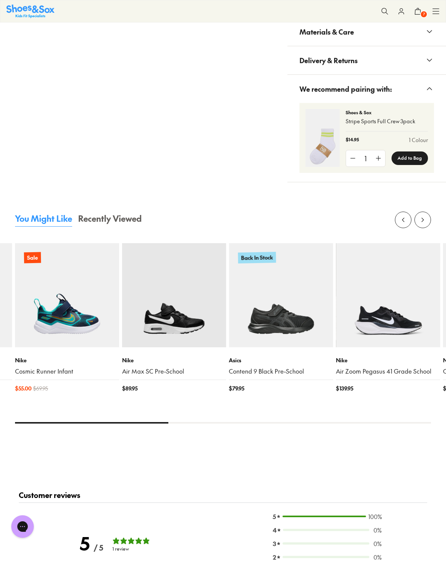
click at [391, 336] on img at bounding box center [388, 295] width 104 height 104
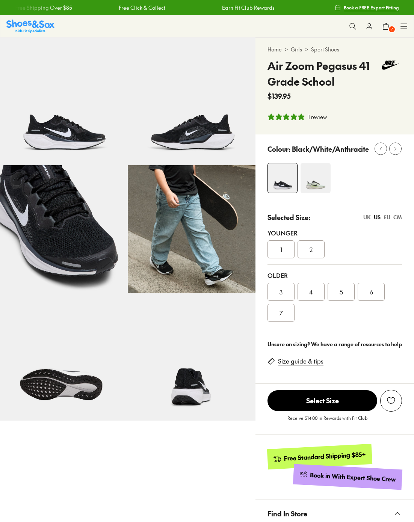
select select "*"
click at [312, 285] on div "4" at bounding box center [310, 292] width 27 height 18
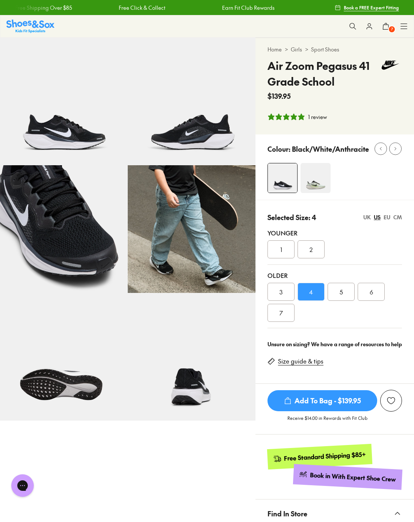
click at [304, 411] on span "Add To Bag - $139.95" at bounding box center [322, 400] width 110 height 21
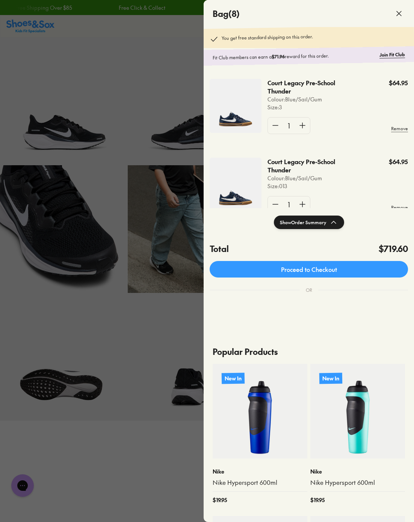
click at [161, 452] on div at bounding box center [207, 261] width 414 height 522
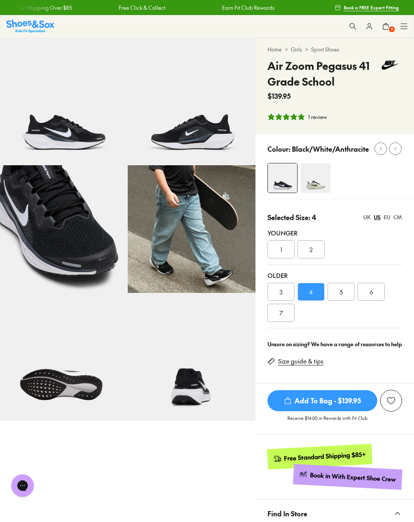
click at [316, 184] on img at bounding box center [315, 178] width 30 height 30
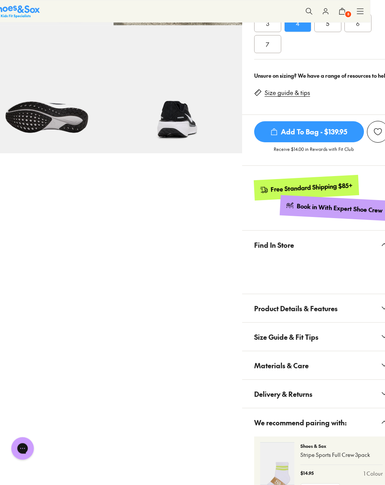
scroll to position [306, 15]
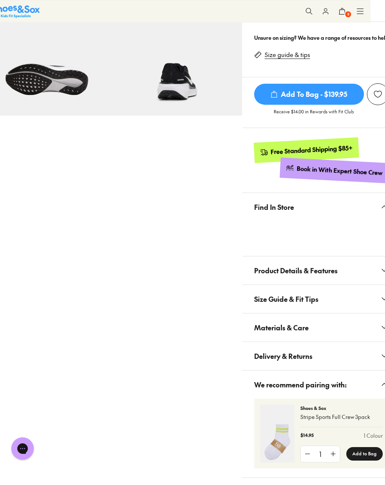
click at [359, 281] on button "Product Details & Features" at bounding box center [321, 271] width 158 height 28
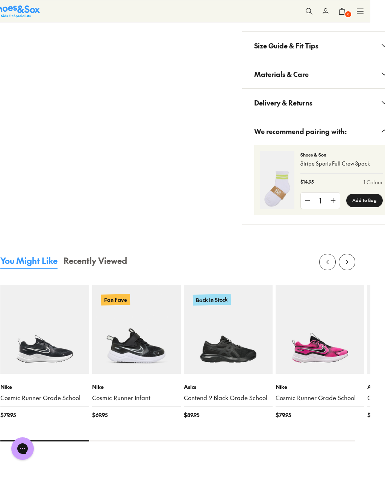
scroll to position [738, 15]
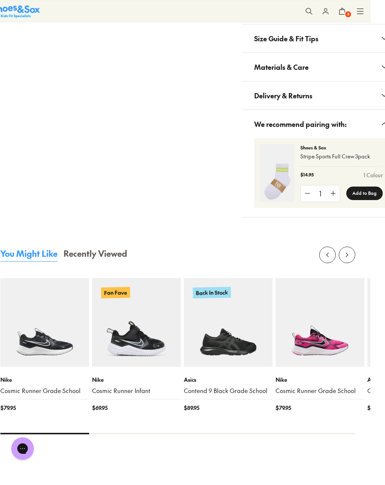
click at [350, 259] on icon at bounding box center [347, 255] width 8 height 8
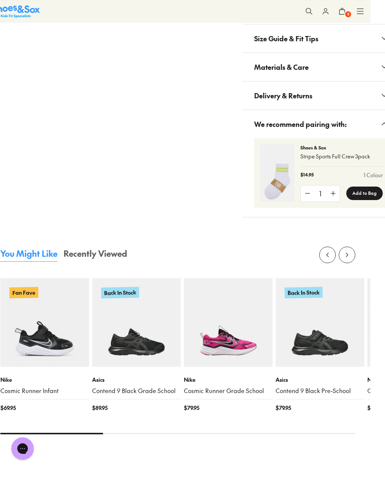
click at [352, 258] on button at bounding box center [346, 255] width 17 height 17
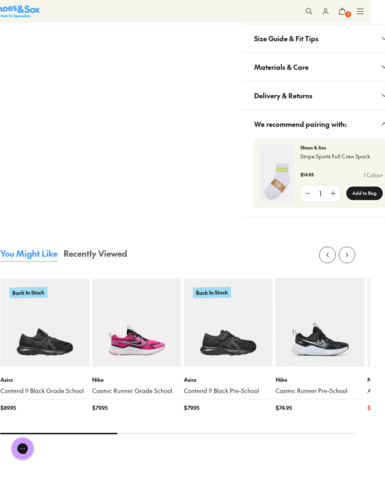
click at [352, 258] on button at bounding box center [346, 255] width 17 height 17
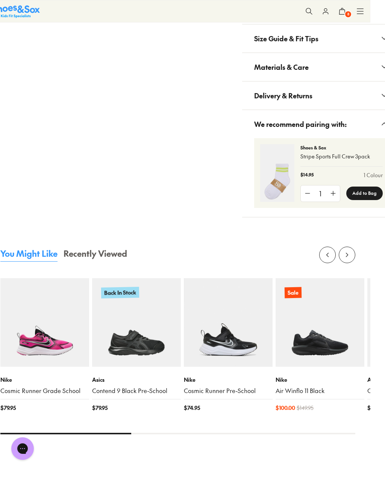
click at [355, 257] on button at bounding box center [346, 255] width 17 height 17
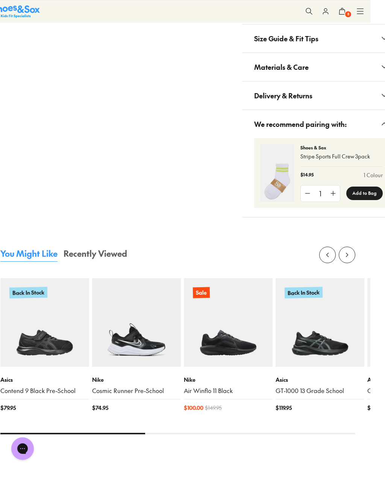
click at [354, 258] on button at bounding box center [346, 255] width 17 height 17
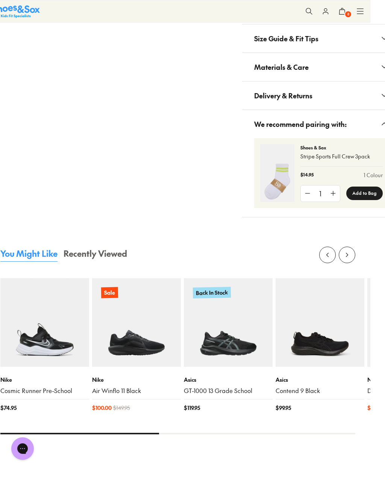
click at [350, 259] on icon at bounding box center [347, 255] width 8 height 8
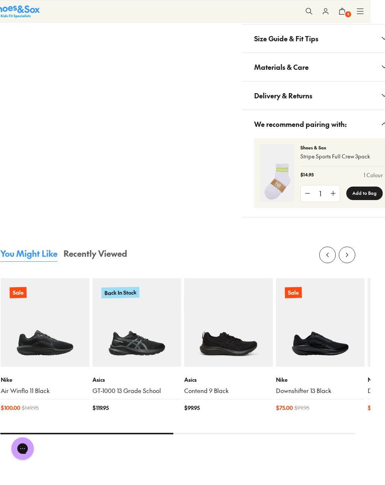
click at [353, 258] on button at bounding box center [346, 255] width 17 height 17
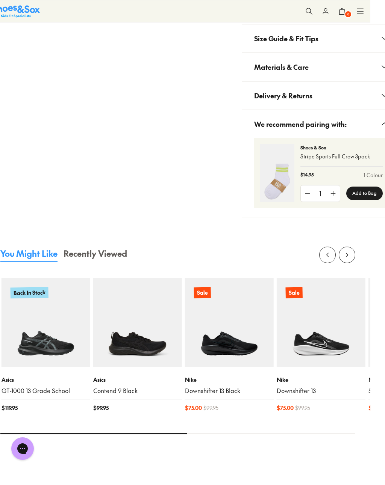
click at [354, 259] on button at bounding box center [346, 255] width 17 height 17
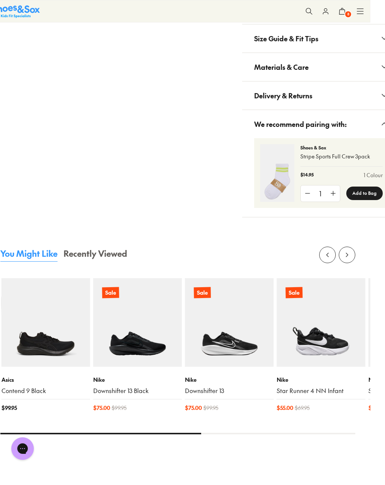
click at [353, 259] on button at bounding box center [346, 255] width 17 height 17
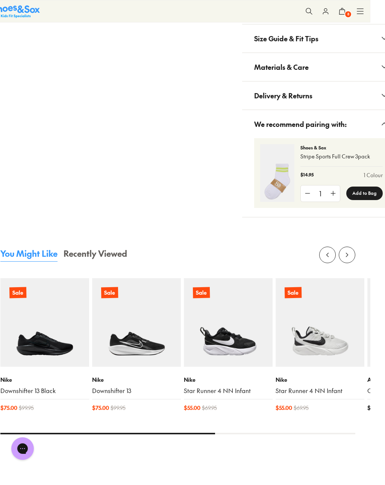
click at [354, 257] on button at bounding box center [346, 255] width 17 height 17
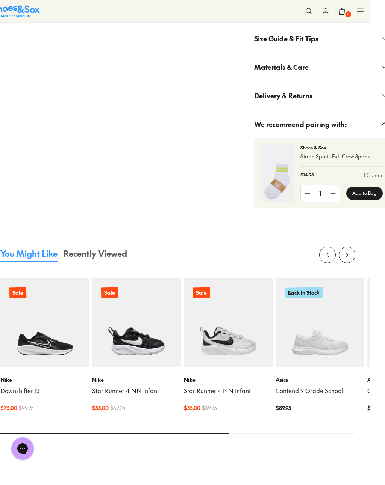
click at [351, 259] on button at bounding box center [346, 255] width 17 height 17
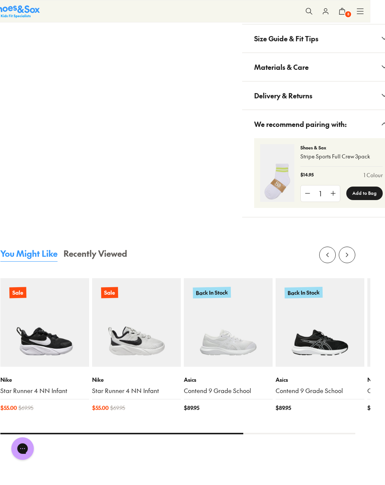
click at [354, 258] on button at bounding box center [346, 255] width 17 height 17
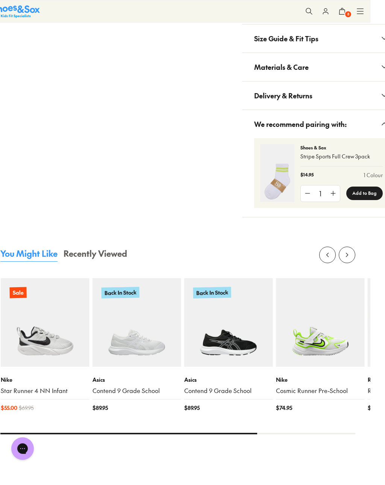
click at [353, 260] on button at bounding box center [346, 255] width 17 height 17
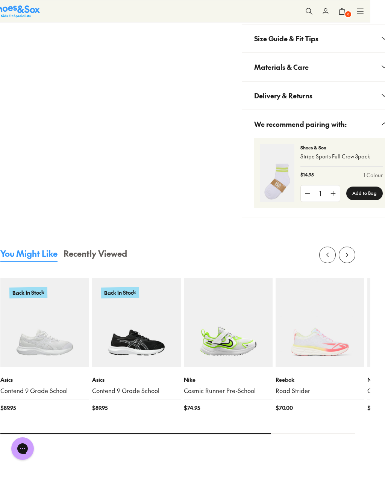
click at [237, 347] on img at bounding box center [228, 322] width 89 height 89
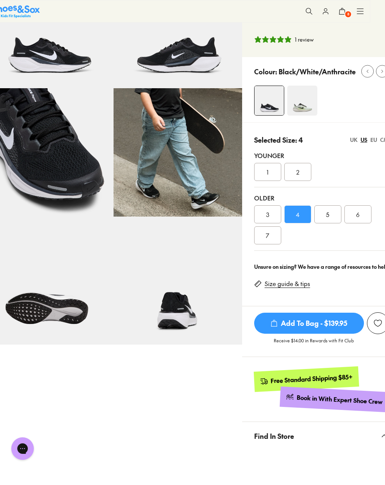
scroll to position [77, 15]
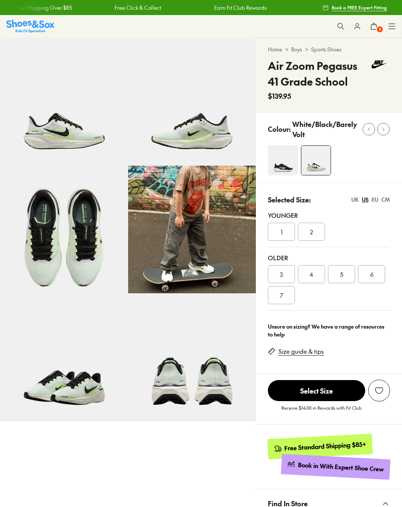
select select "*"
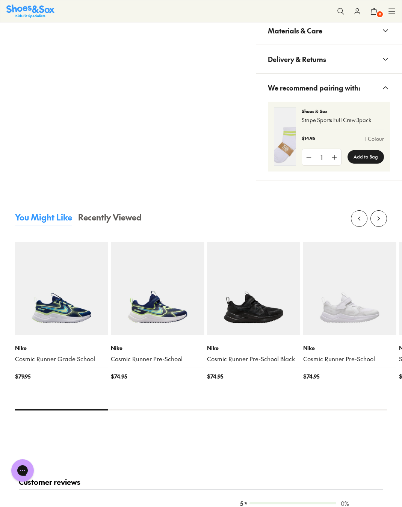
scroll to position [575, 0]
click at [378, 216] on icon at bounding box center [379, 218] width 8 height 8
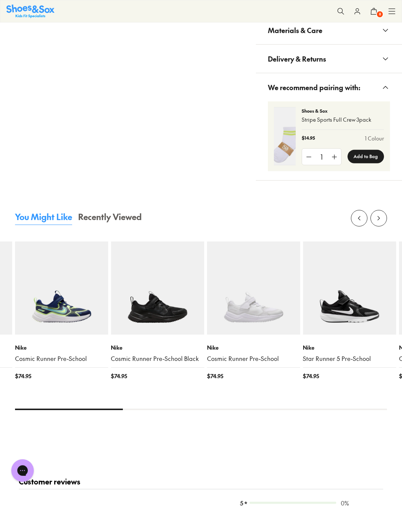
click at [382, 219] on icon at bounding box center [379, 218] width 8 height 8
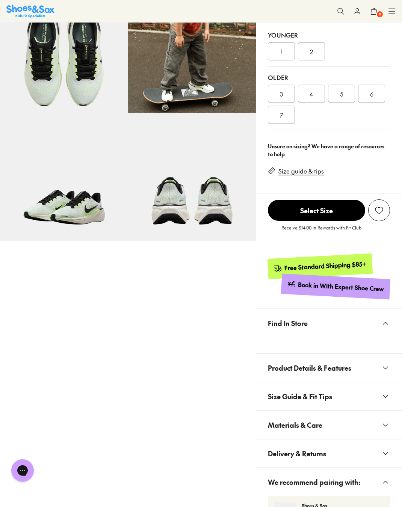
scroll to position [0, 0]
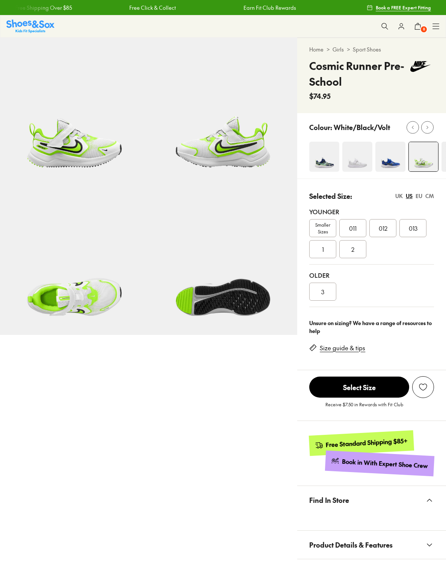
select select "*"
click at [99, 151] on img at bounding box center [74, 112] width 149 height 149
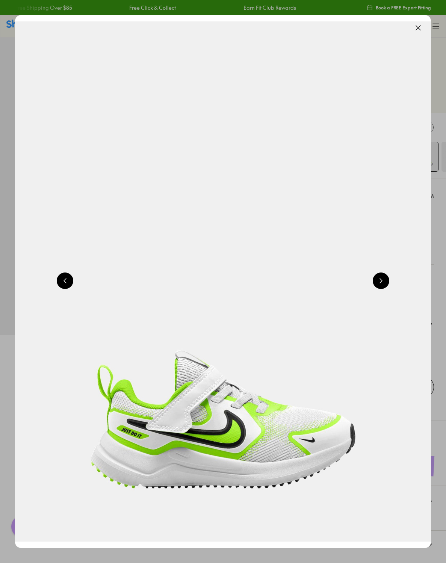
click at [385, 284] on button at bounding box center [381, 280] width 17 height 17
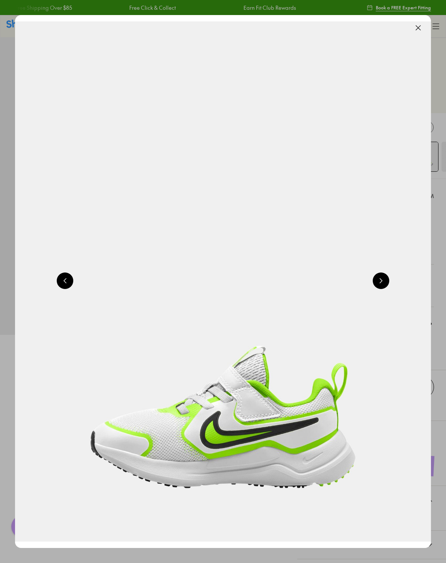
click at [386, 285] on button at bounding box center [381, 280] width 17 height 17
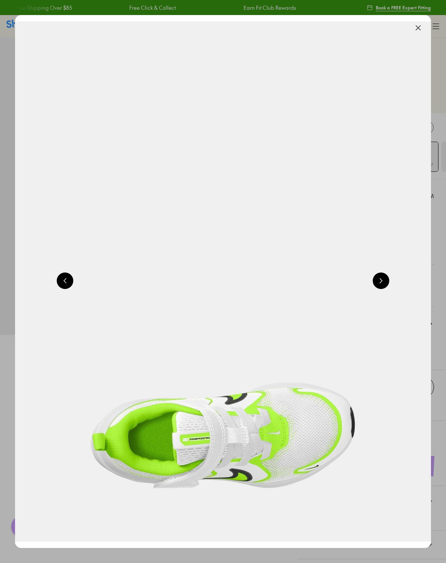
click at [387, 281] on button at bounding box center [381, 280] width 17 height 17
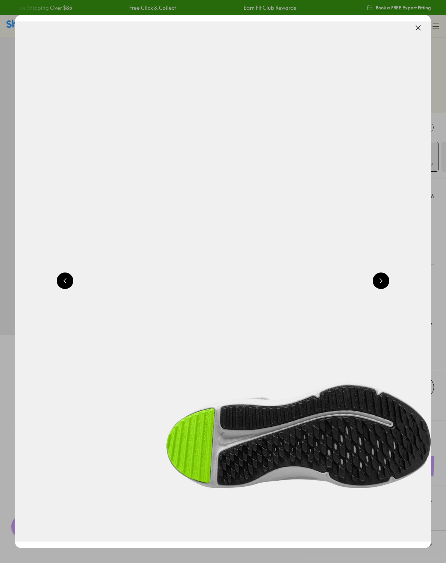
scroll to position [0, 1663]
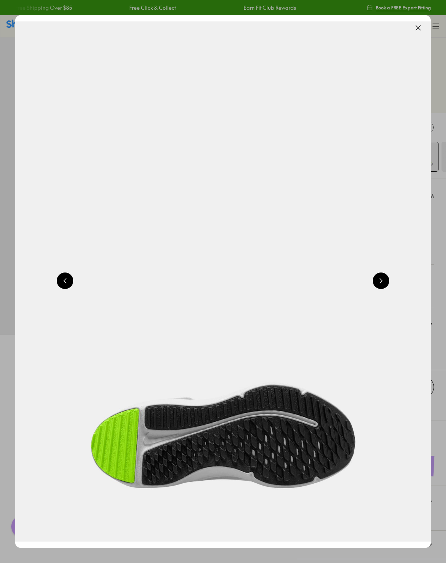
click at [421, 21] on button at bounding box center [418, 28] width 17 height 17
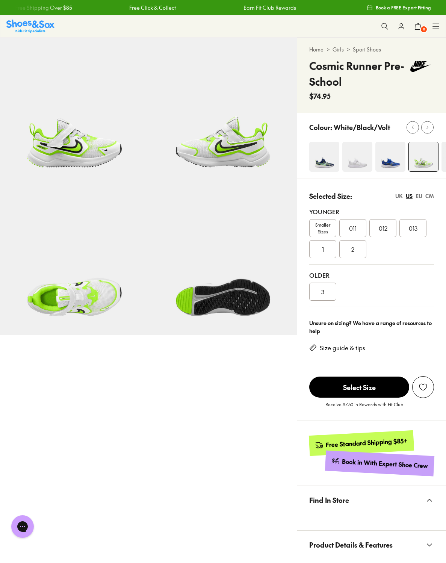
click at [327, 287] on div "3" at bounding box center [322, 291] width 27 height 18
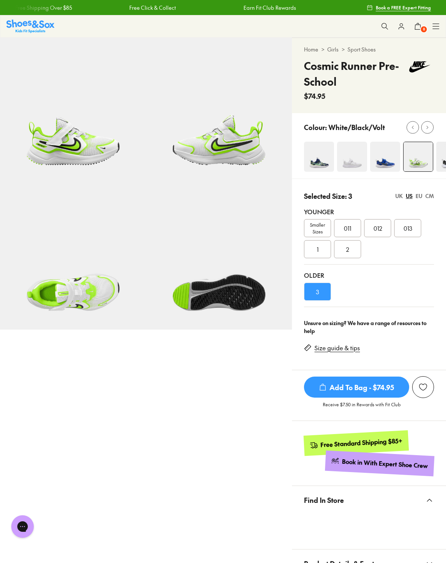
click at [357, 385] on span "Add To Bag - $74.95" at bounding box center [356, 386] width 105 height 21
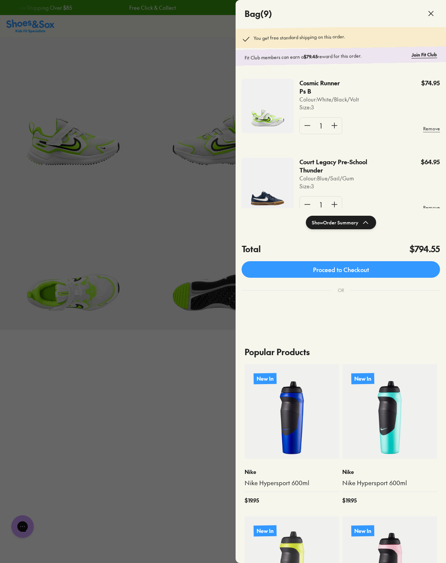
click at [136, 480] on div at bounding box center [223, 281] width 446 height 563
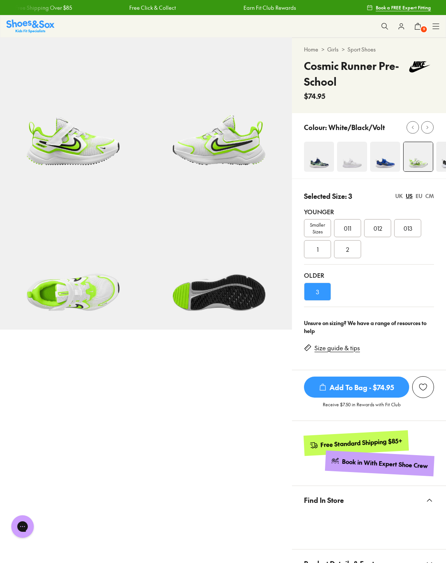
click at [424, 30] on span "9" at bounding box center [424, 30] width 8 height 8
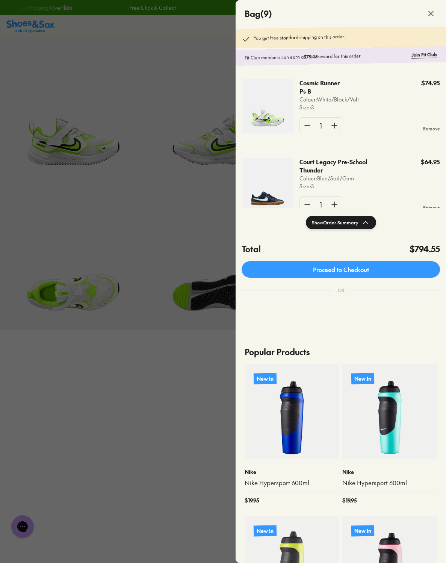
click at [154, 427] on div at bounding box center [223, 281] width 446 height 563
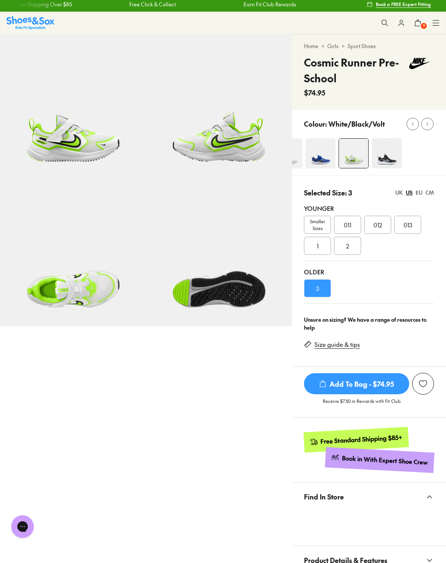
scroll to position [7, 0]
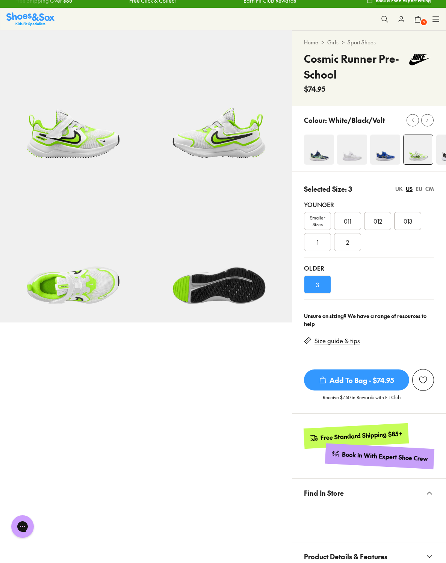
click at [323, 158] on img at bounding box center [319, 149] width 30 height 30
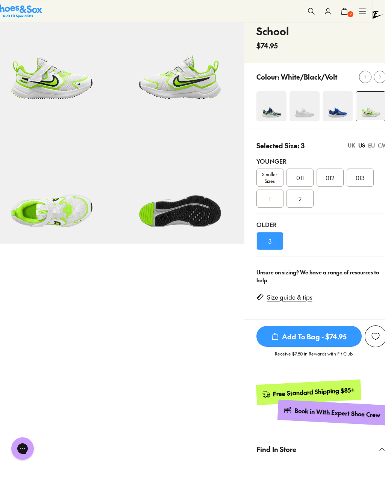
scroll to position [47, 12]
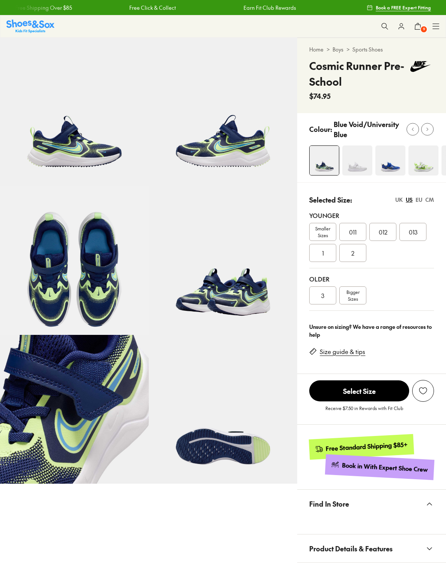
select select "*"
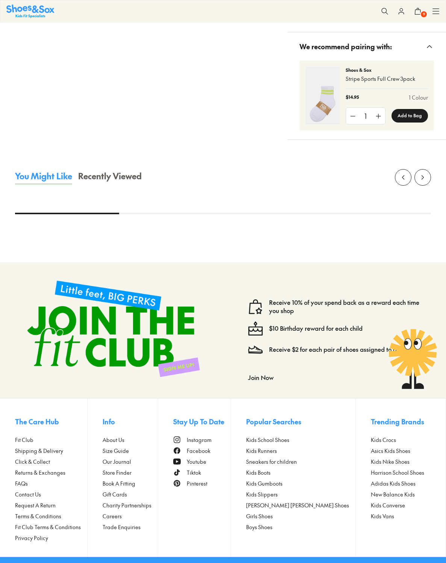
select select "*"
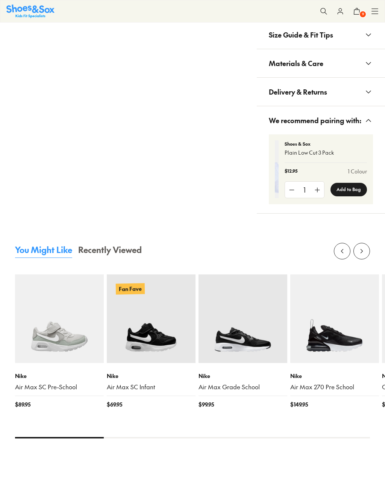
select select "*"
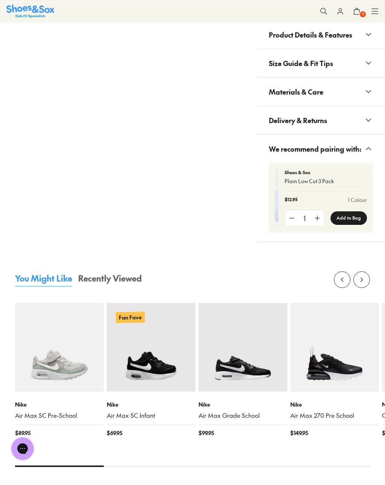
click at [360, 18] on button "9" at bounding box center [356, 11] width 17 height 17
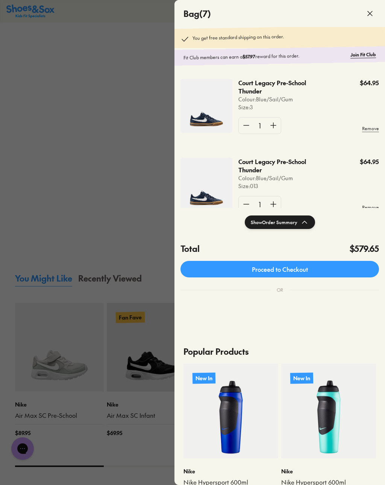
click at [308, 220] on icon at bounding box center [304, 222] width 9 height 9
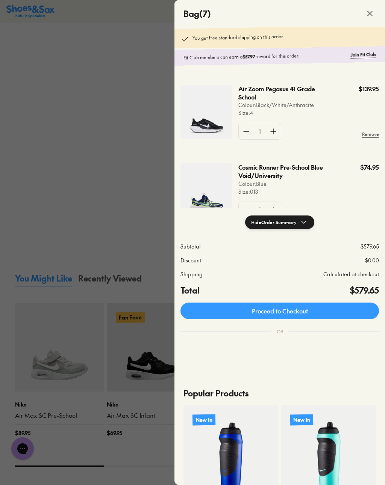
scroll to position [231, 0]
click at [213, 124] on img at bounding box center [206, 111] width 52 height 54
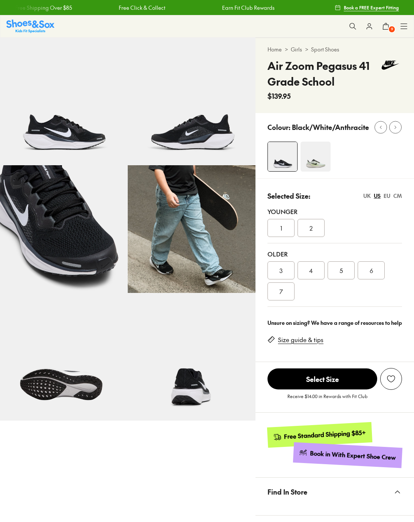
select select "*"
